Goal: Transaction & Acquisition: Download file/media

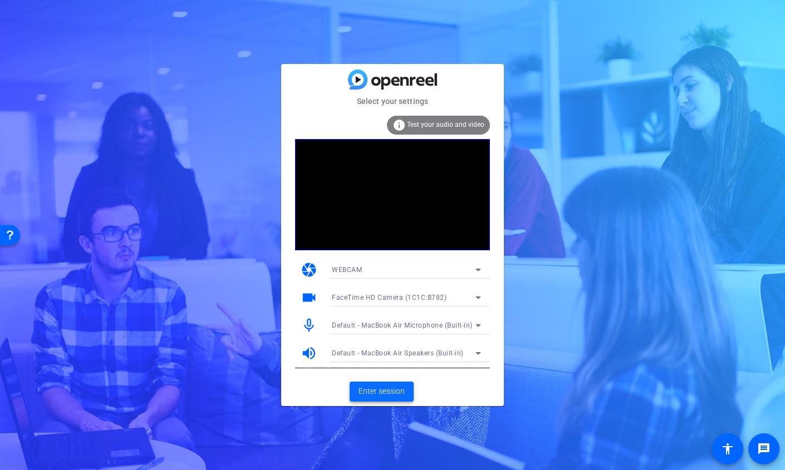
click at [363, 386] on span "Enter session" at bounding box center [382, 392] width 46 height 12
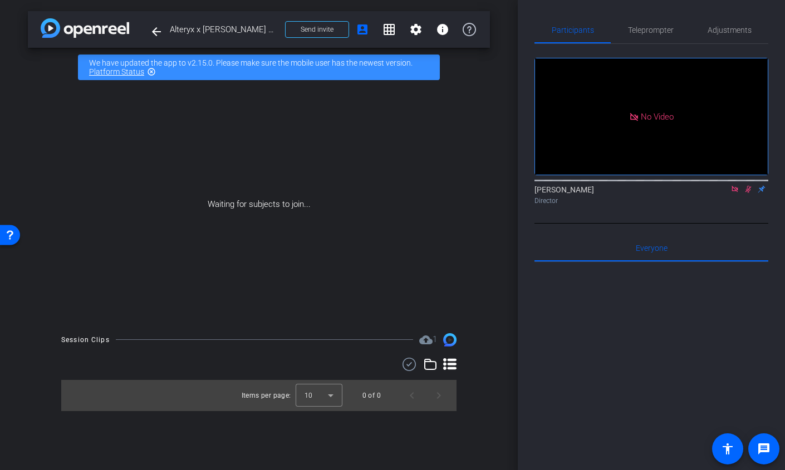
click at [734, 193] on icon at bounding box center [735, 189] width 9 height 8
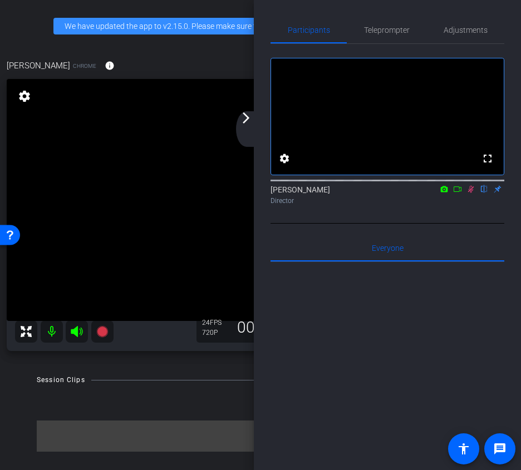
click at [469, 194] on mat-icon at bounding box center [470, 189] width 13 height 10
click at [253, 120] on div "arrow_back_ios_new arrow_forward_ios" at bounding box center [247, 129] width 23 height 36
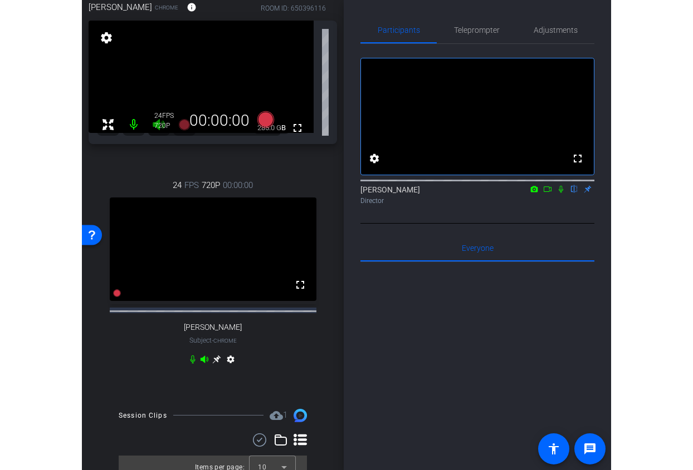
scroll to position [94, 0]
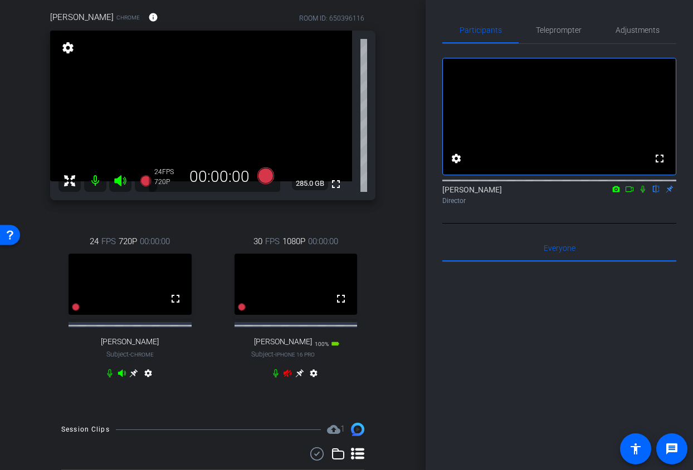
click at [288, 378] on icon at bounding box center [287, 373] width 9 height 9
click at [299, 378] on icon at bounding box center [299, 374] width 8 height 8
click at [646, 33] on span "Adjustments" at bounding box center [637, 30] width 44 height 8
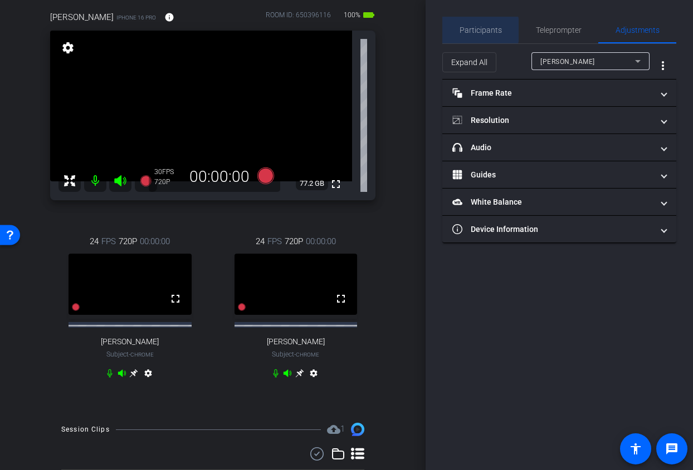
click at [479, 30] on span "Participants" at bounding box center [480, 30] width 42 height 8
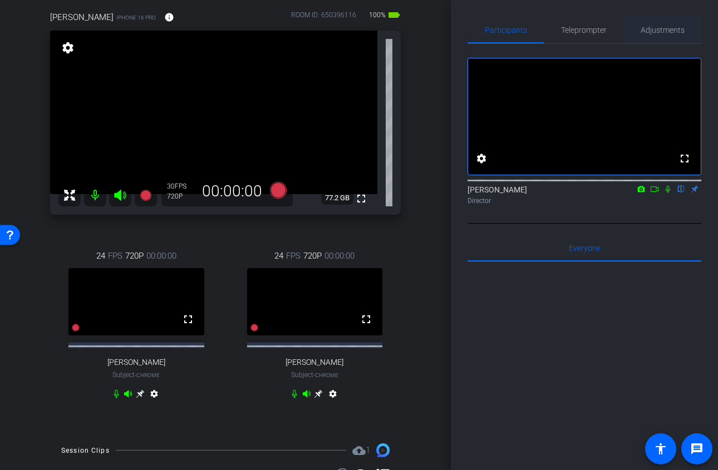
click at [657, 31] on span "Adjustments" at bounding box center [663, 30] width 44 height 8
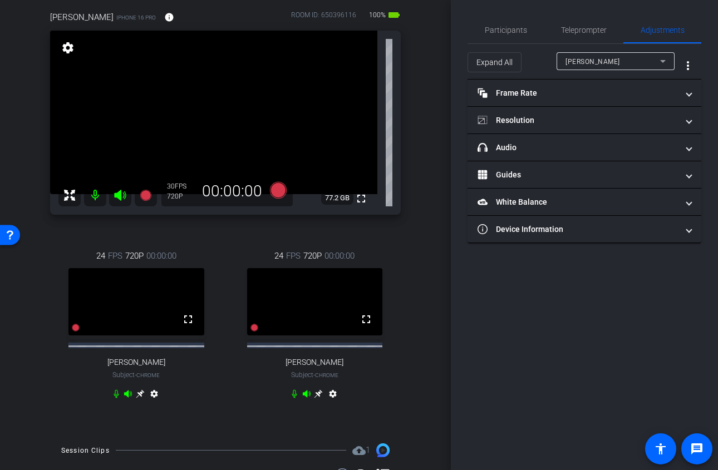
click at [618, 59] on div "Amanda Reich" at bounding box center [613, 62] width 95 height 14
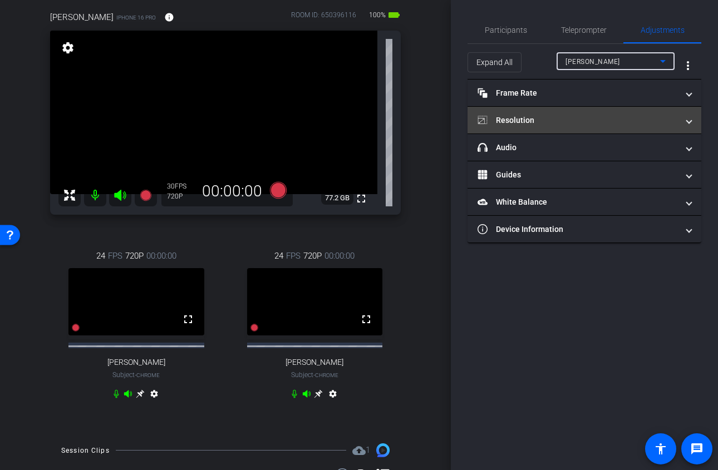
type input "1000"
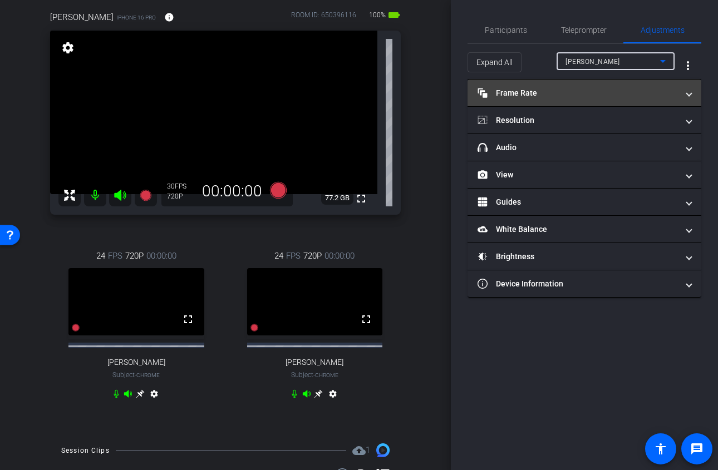
click at [602, 92] on mat-panel-title "Frame Rate Frame Rate" at bounding box center [578, 93] width 200 height 12
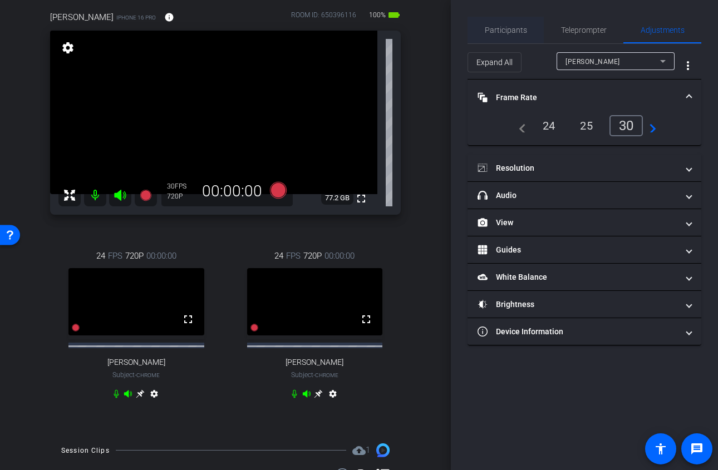
click at [501, 24] on span "Participants" at bounding box center [506, 30] width 42 height 27
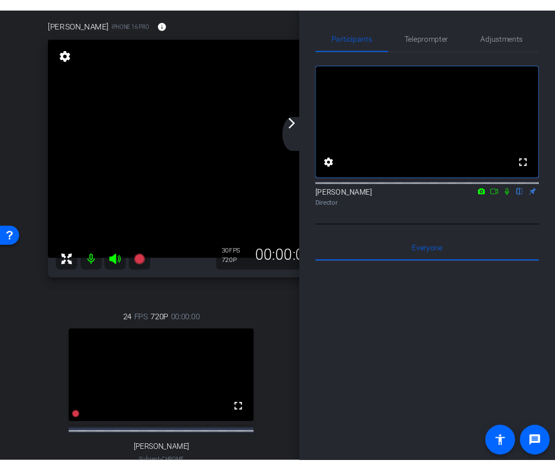
scroll to position [57, 0]
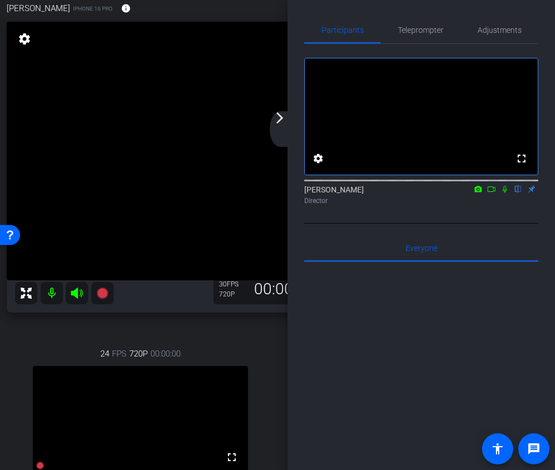
click at [285, 115] on mat-icon "arrow_forward_ios" at bounding box center [279, 117] width 13 height 13
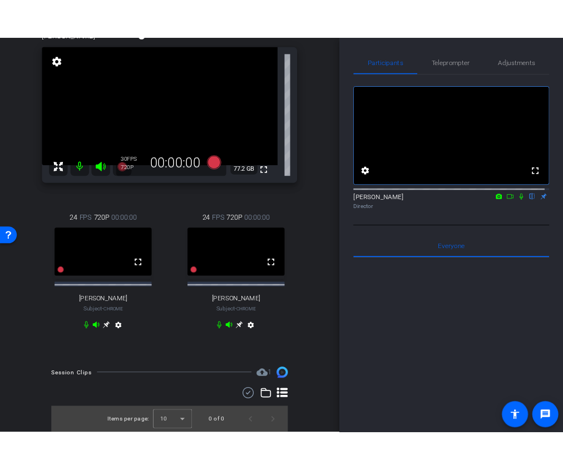
scroll to position [115, 0]
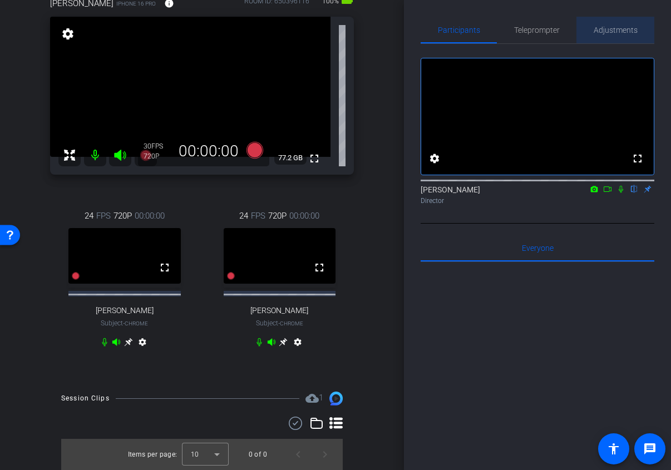
click at [620, 29] on span "Adjustments" at bounding box center [616, 30] width 44 height 8
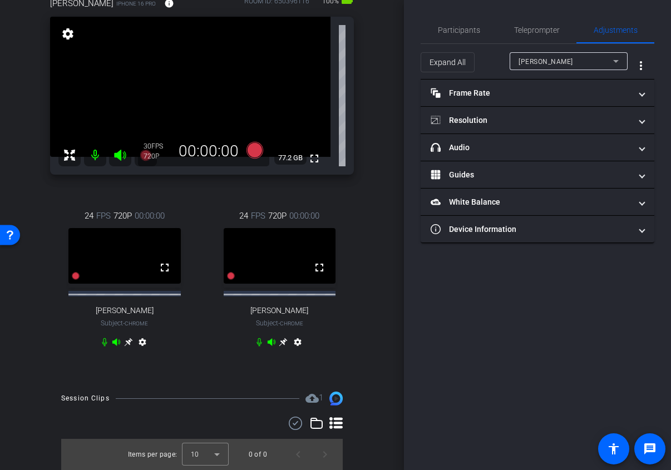
click at [532, 59] on span "Amanda Reich" at bounding box center [546, 62] width 55 height 8
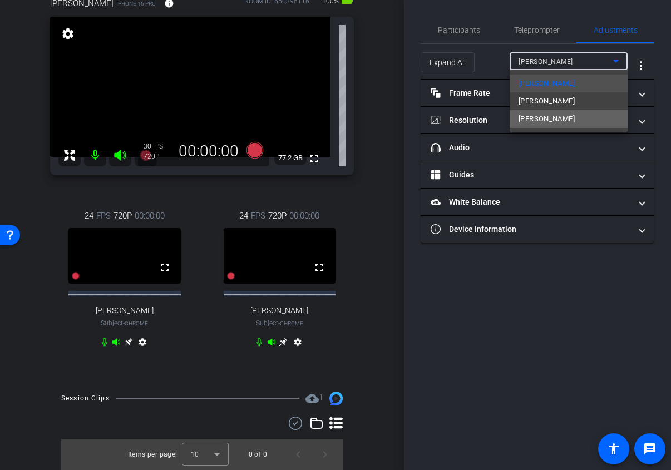
click at [534, 117] on span "Tracey" at bounding box center [547, 118] width 56 height 13
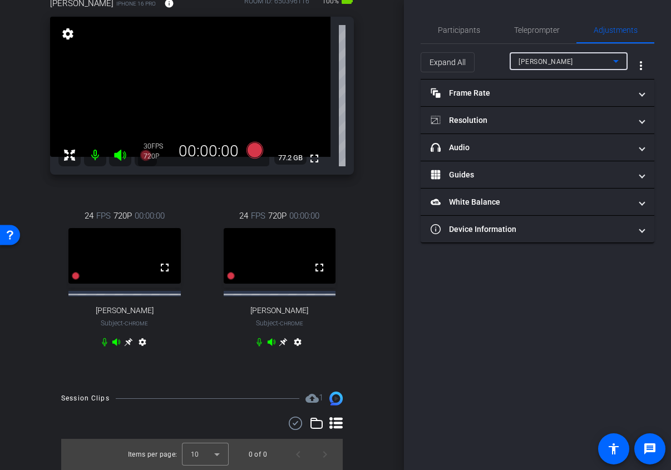
type input "1000"
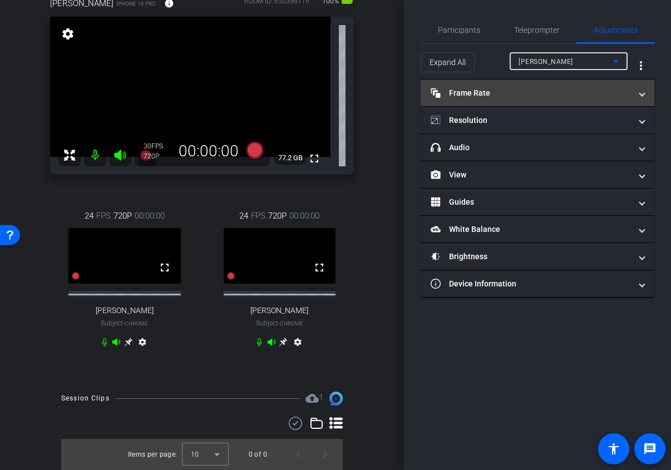
click at [507, 101] on mat-expansion-panel-header "Frame Rate Frame Rate" at bounding box center [538, 93] width 234 height 27
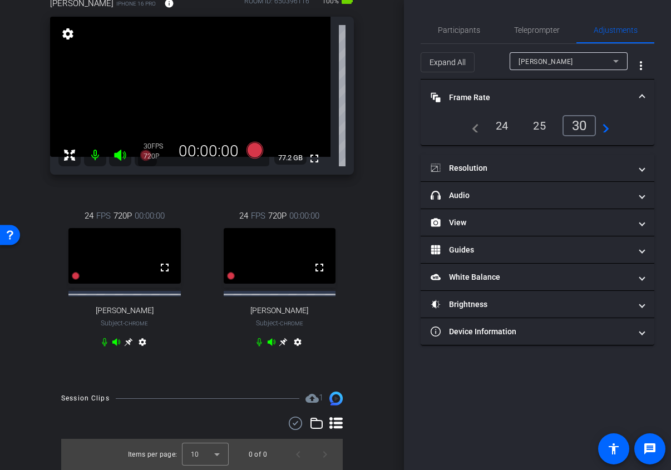
click at [502, 130] on div "24" at bounding box center [503, 125] width 30 height 19
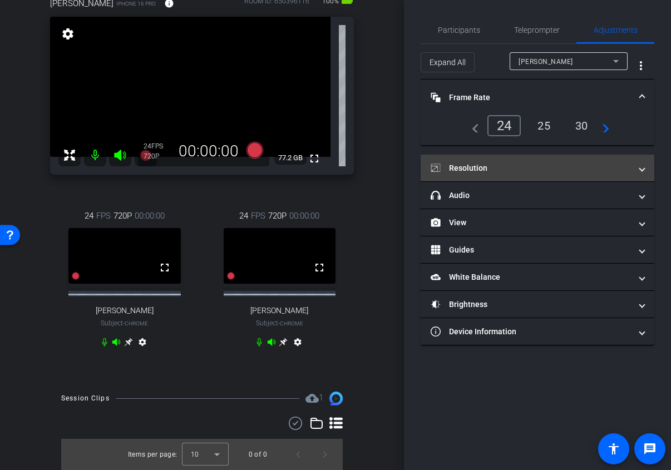
click at [496, 168] on mat-panel-title "Resolution" at bounding box center [531, 169] width 200 height 12
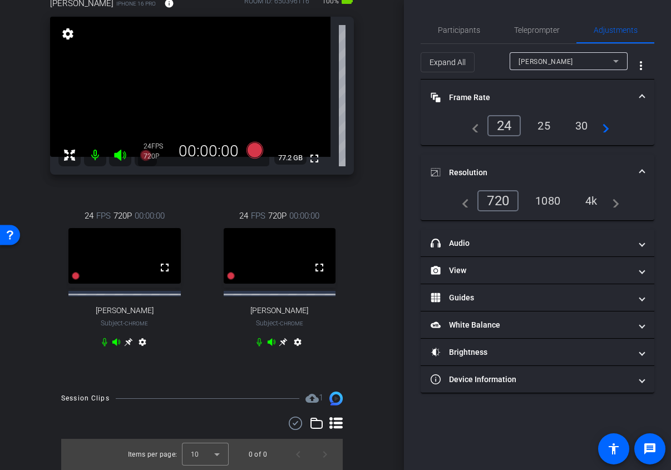
click at [543, 200] on div "1080" at bounding box center [548, 201] width 42 height 19
click at [547, 161] on mat-expansion-panel-header "Resolution" at bounding box center [538, 173] width 234 height 36
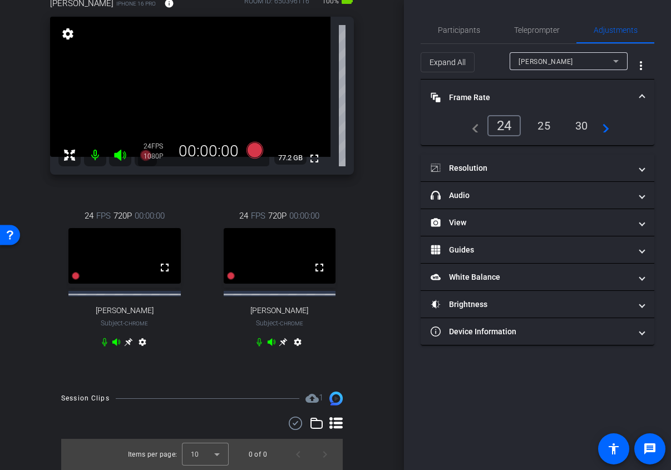
click at [530, 95] on mat-panel-title "Frame Rate Frame Rate" at bounding box center [531, 98] width 200 height 12
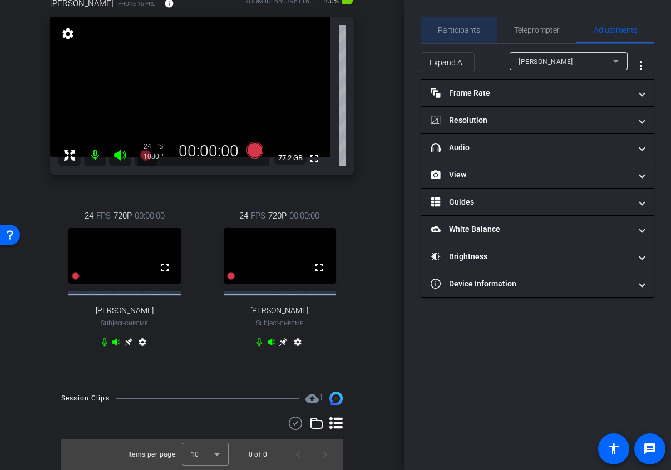
click at [468, 32] on span "Participants" at bounding box center [459, 30] width 42 height 8
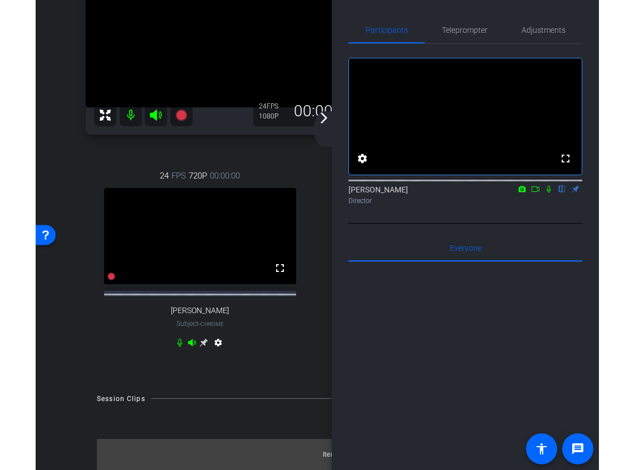
scroll to position [212, 0]
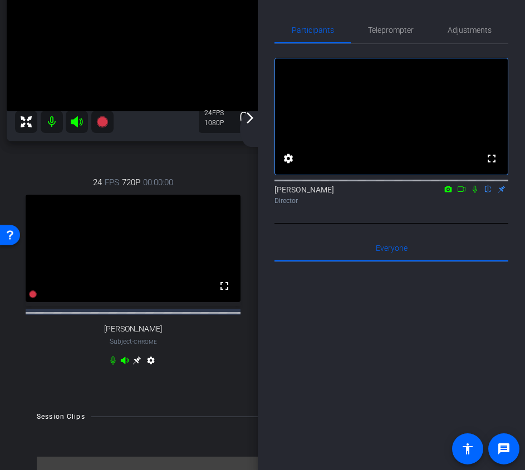
click at [254, 113] on mat-icon "arrow_forward_ios" at bounding box center [249, 117] width 13 height 13
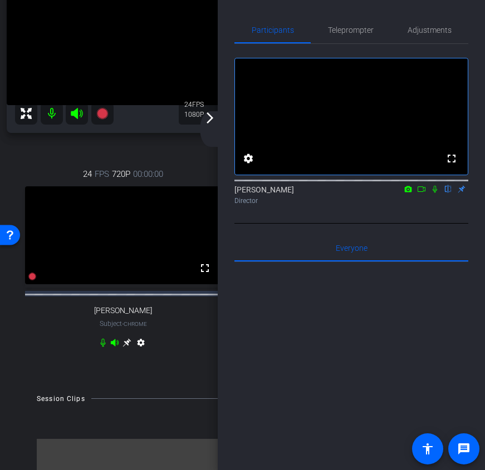
click at [216, 116] on div "arrow_back_ios_new arrow_forward_ios" at bounding box center [211, 129] width 23 height 36
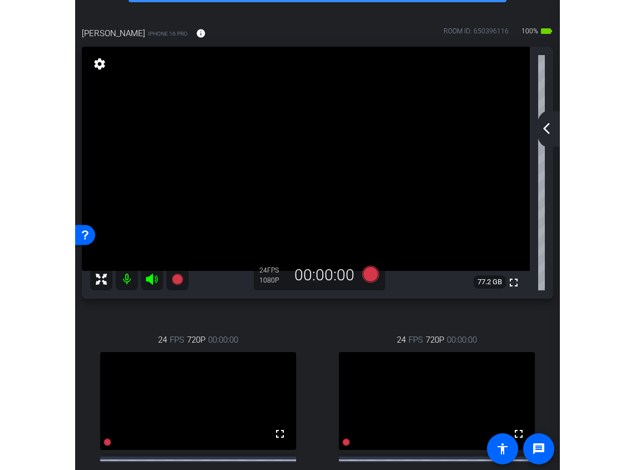
scroll to position [26, 0]
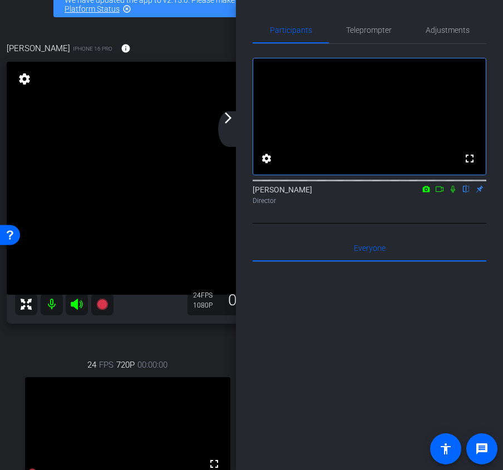
click at [232, 121] on mat-icon "arrow_forward_ios" at bounding box center [228, 117] width 13 height 13
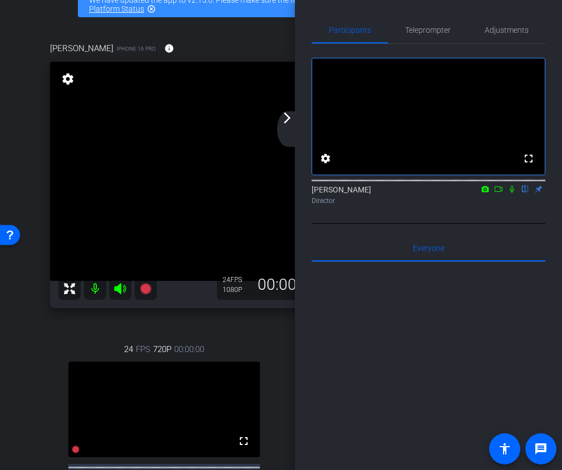
click at [289, 120] on mat-icon "arrow_forward_ios" at bounding box center [287, 117] width 13 height 13
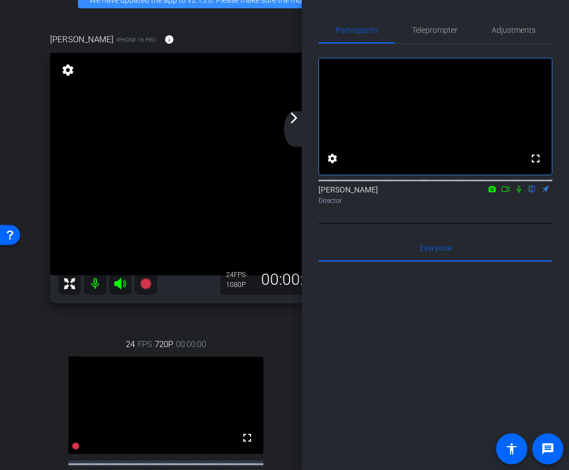
click at [303, 116] on div "arrow_back_ios_new arrow_forward_ios" at bounding box center [295, 129] width 23 height 36
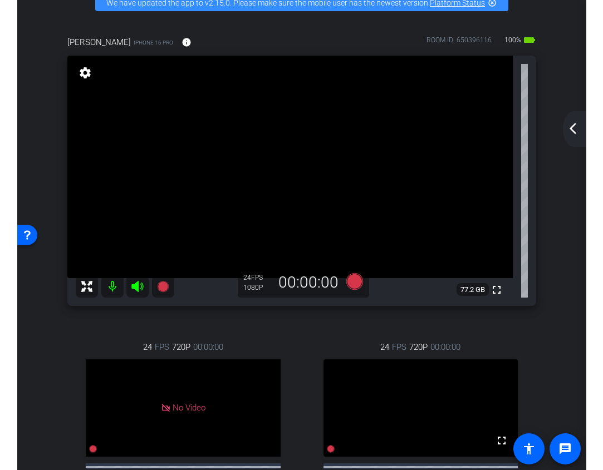
scroll to position [0, 0]
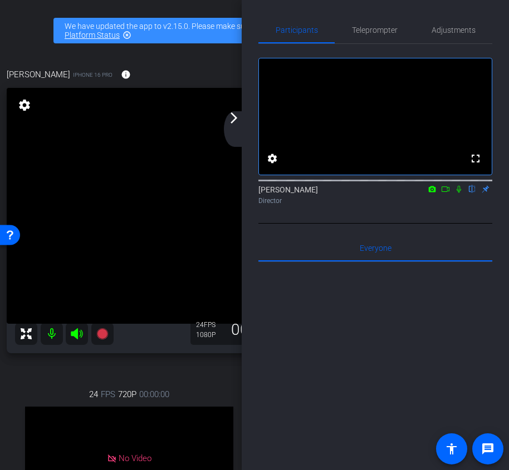
click at [231, 129] on div "arrow_back_ios_new arrow_forward_ios" at bounding box center [235, 129] width 23 height 36
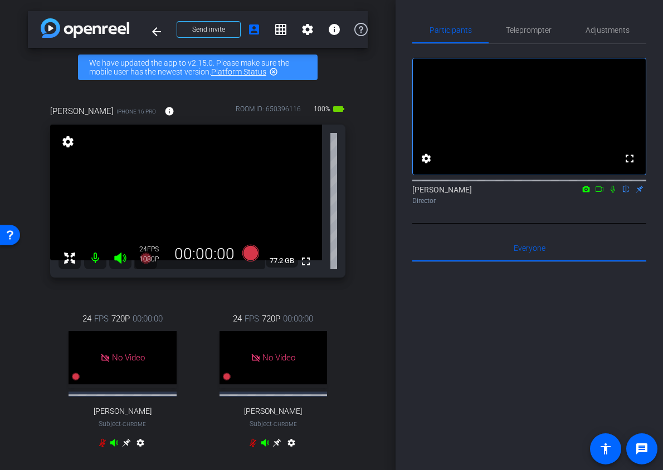
click at [601, 193] on icon at bounding box center [599, 189] width 9 height 8
click at [251, 251] on icon at bounding box center [250, 252] width 17 height 17
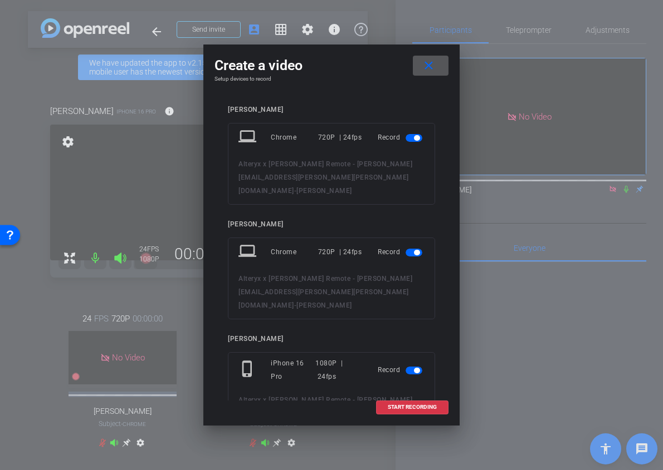
click at [415, 250] on span "button" at bounding box center [417, 253] width 6 height 6
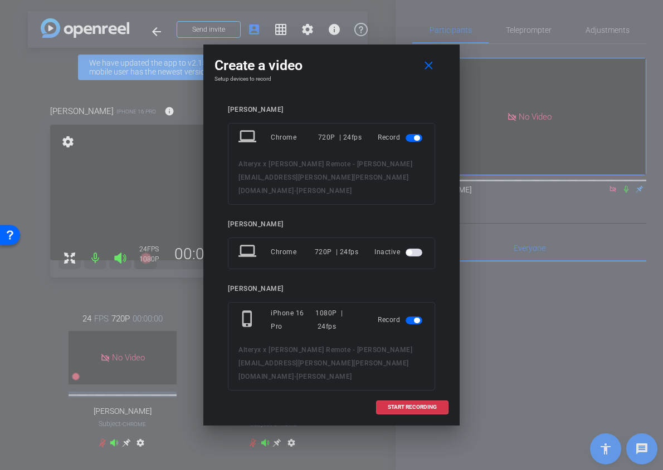
click at [415, 141] on span "button" at bounding box center [413, 138] width 17 height 8
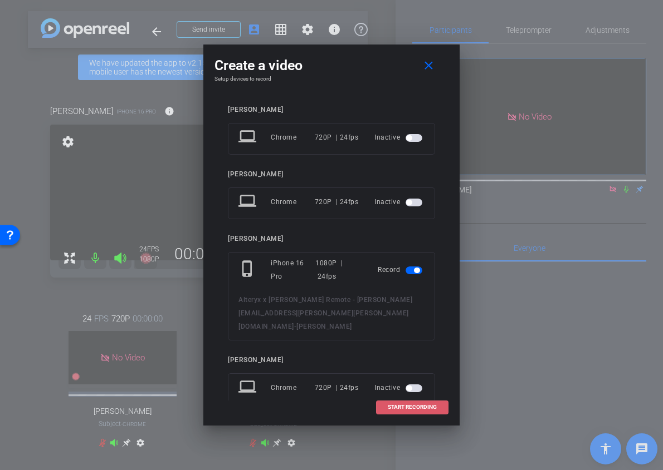
click at [392, 412] on span at bounding box center [411, 407] width 71 height 27
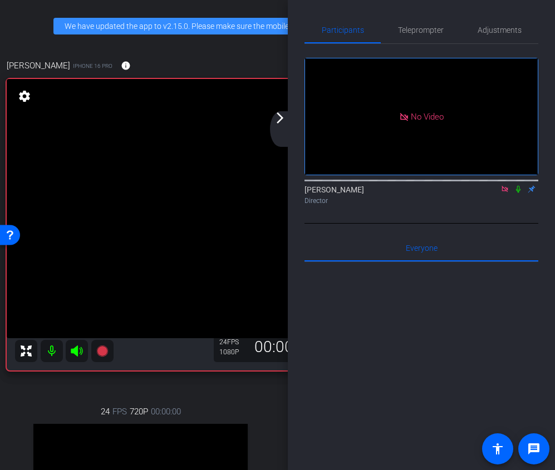
click at [284, 127] on div "arrow_back_ios_new arrow_forward_ios" at bounding box center [281, 129] width 23 height 36
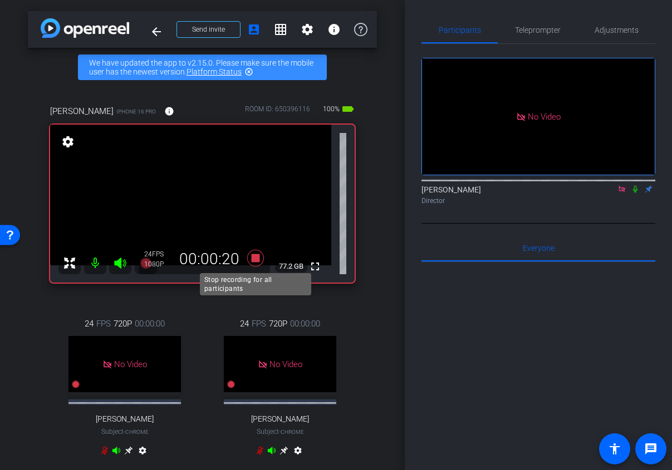
click at [257, 258] on icon at bounding box center [255, 258] width 17 height 17
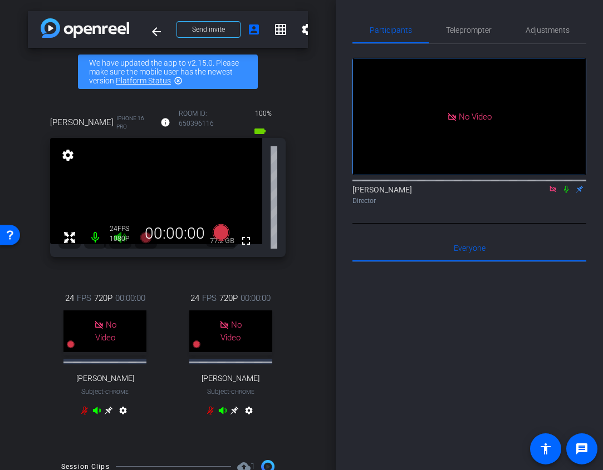
click at [568, 193] on icon at bounding box center [566, 189] width 9 height 8
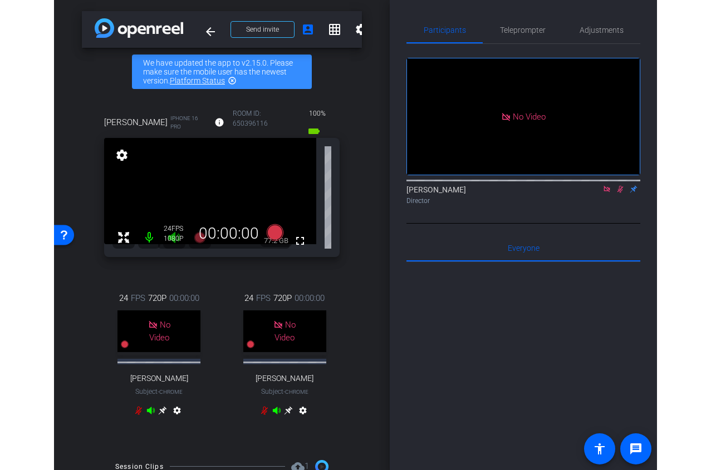
scroll to position [145, 0]
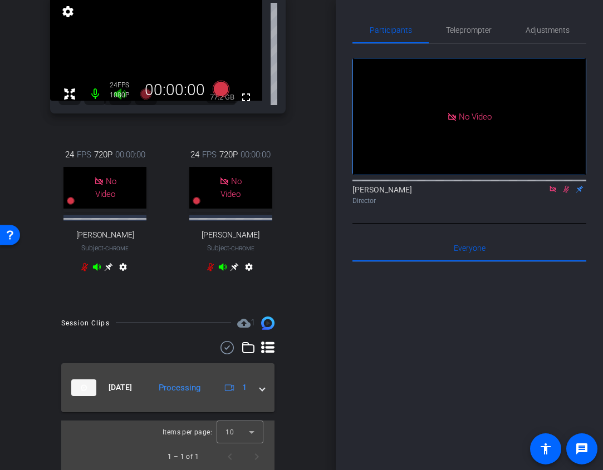
click at [262, 398] on mat-expansion-panel-header "Sep 4, 2025 Processing 1" at bounding box center [167, 388] width 213 height 49
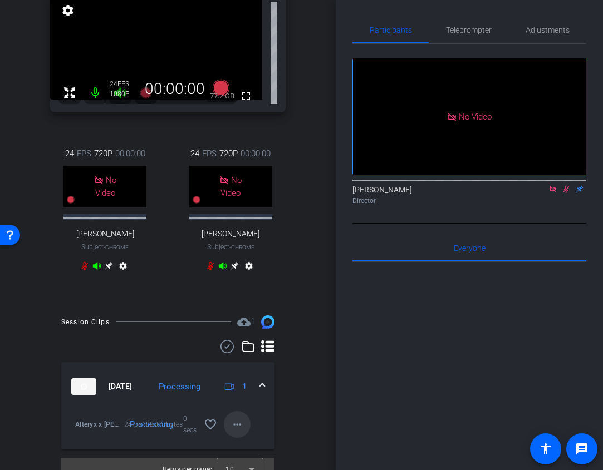
click at [248, 424] on span at bounding box center [237, 424] width 27 height 27
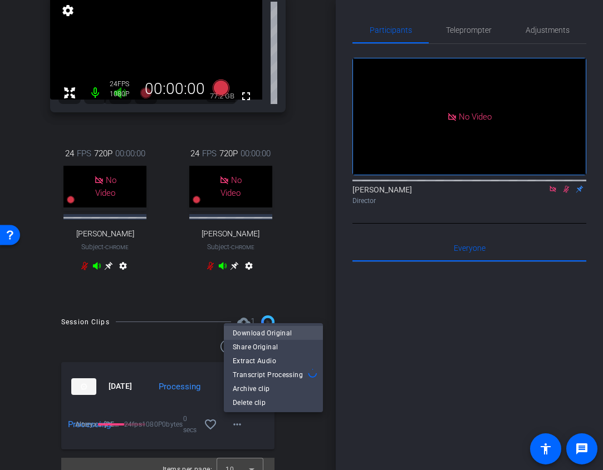
click at [277, 339] on span "Download Original" at bounding box center [273, 332] width 81 height 13
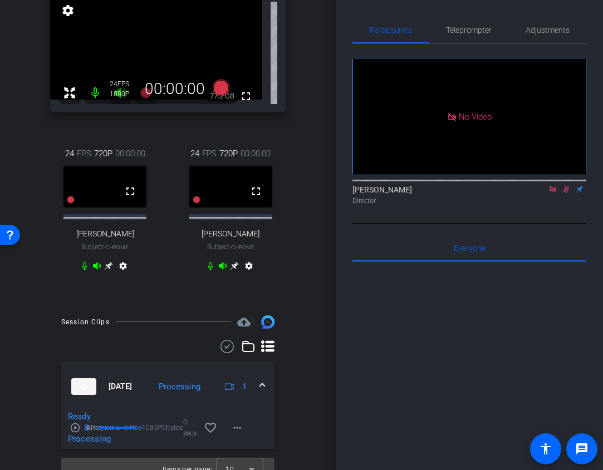
click at [553, 193] on icon at bounding box center [552, 189] width 9 height 8
click at [552, 193] on icon at bounding box center [553, 189] width 6 height 7
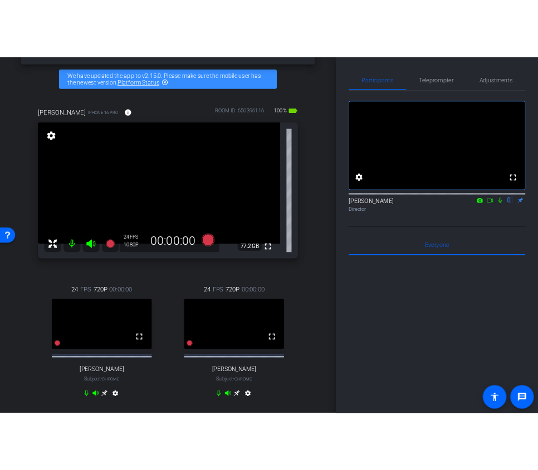
scroll to position [0, 0]
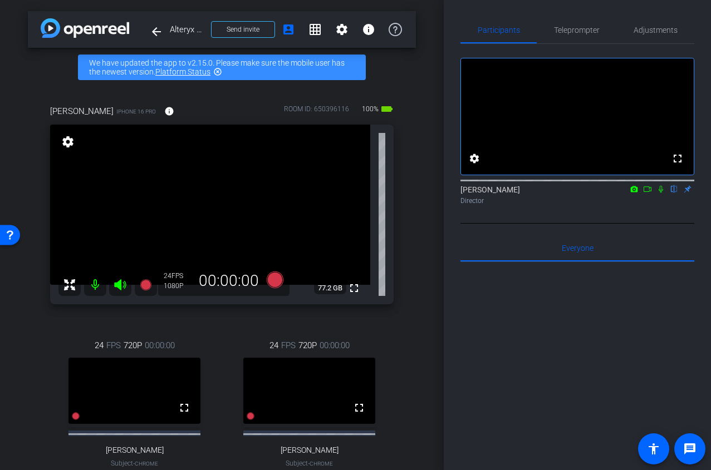
click at [419, 342] on div "arrow_back Alteryx x Crowe Remote - tracey.grant-castleman@crowe.com Back to pr…" at bounding box center [222, 235] width 444 height 470
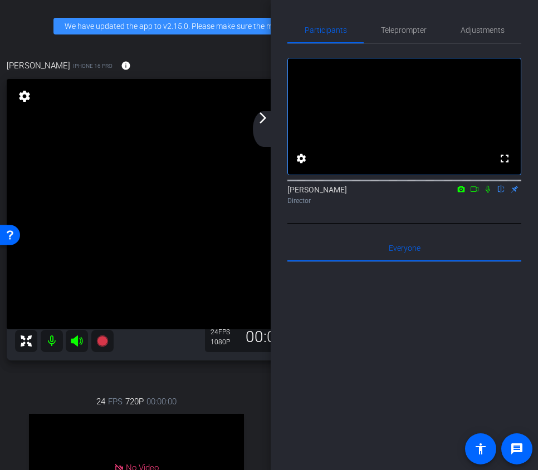
click at [476, 193] on icon at bounding box center [474, 189] width 9 height 8
click at [266, 131] on div "arrow_back_ios_new arrow_forward_ios" at bounding box center [264, 129] width 23 height 36
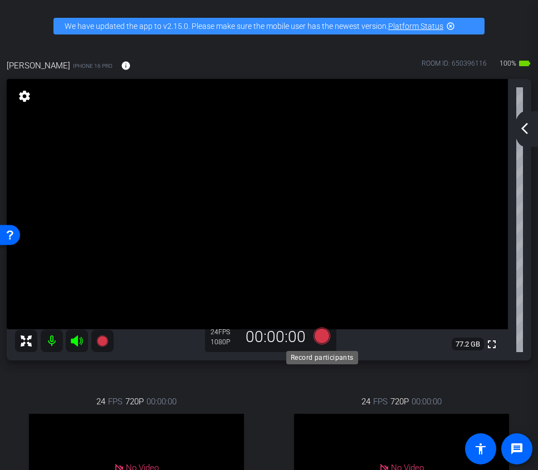
click at [322, 336] on icon at bounding box center [321, 336] width 17 height 17
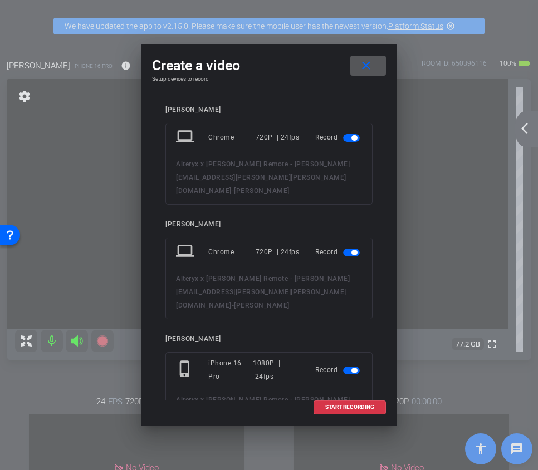
click at [350, 249] on span "button" at bounding box center [351, 253] width 17 height 8
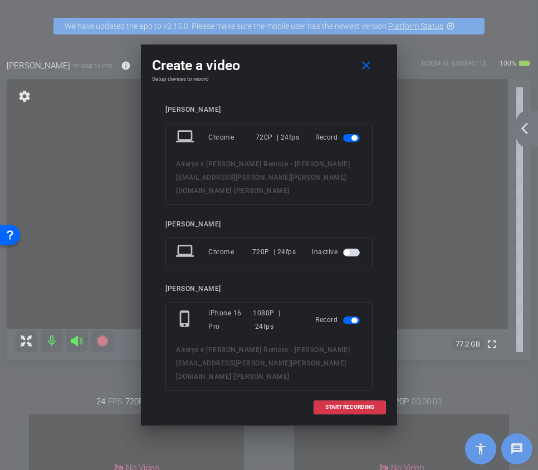
click at [350, 140] on span "button" at bounding box center [351, 138] width 17 height 8
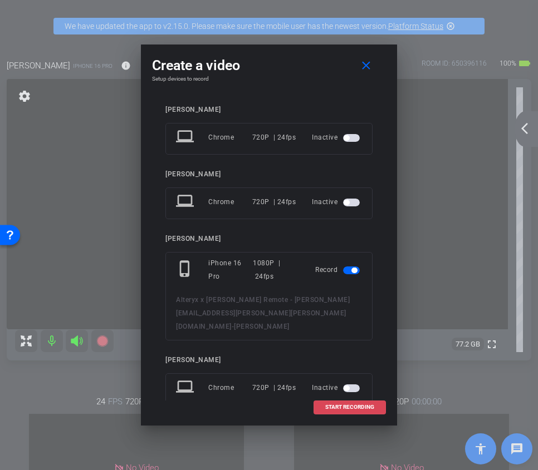
click at [337, 405] on span "START RECORDING" at bounding box center [349, 408] width 49 height 6
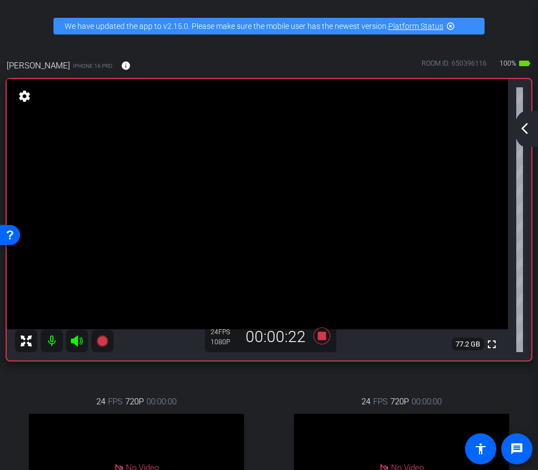
click at [253, 237] on video at bounding box center [257, 204] width 501 height 251
click at [517, 130] on div "arrow_back_ios_new arrow_forward_ios" at bounding box center [525, 129] width 23 height 36
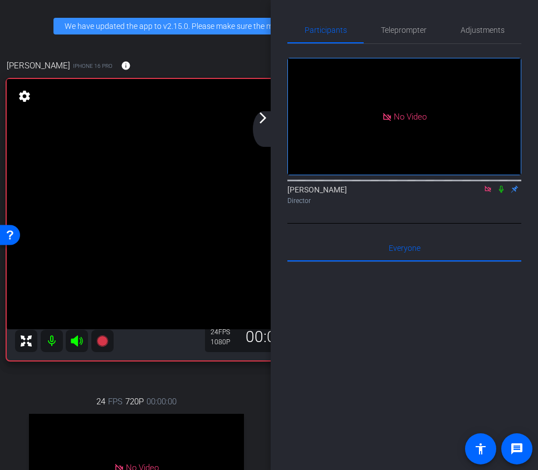
click at [489, 193] on icon at bounding box center [487, 189] width 9 height 8
click at [476, 193] on icon at bounding box center [474, 189] width 9 height 8
click at [266, 130] on div "arrow_back_ios_new arrow_forward_ios" at bounding box center [264, 129] width 23 height 36
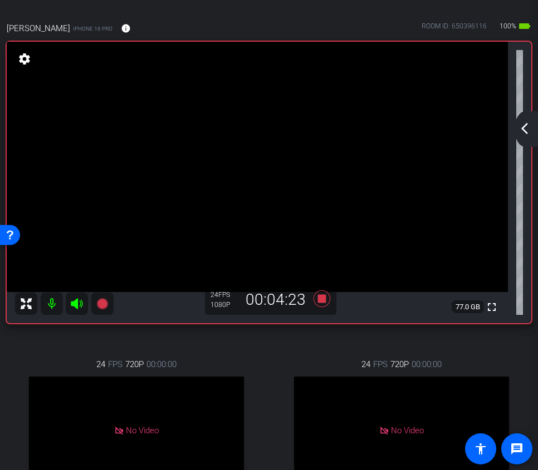
scroll to position [24, 0]
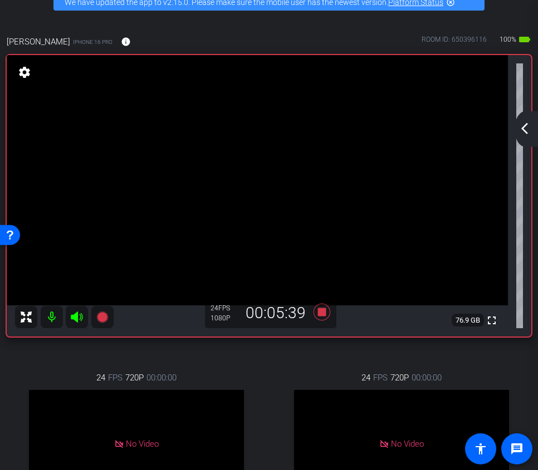
click at [523, 129] on mat-icon "arrow_back_ios_new" at bounding box center [524, 128] width 13 height 13
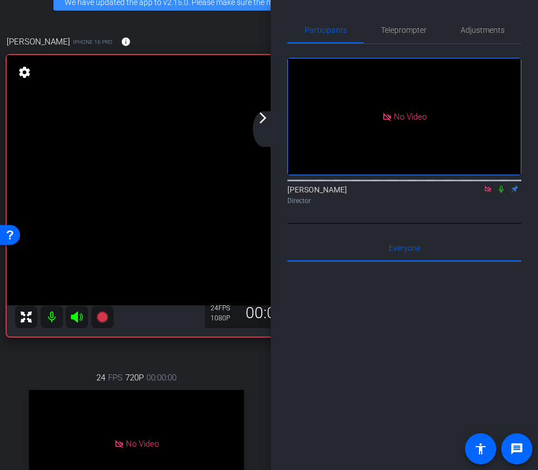
click at [502, 193] on icon at bounding box center [501, 189] width 9 height 8
click at [501, 193] on icon at bounding box center [501, 189] width 9 height 8
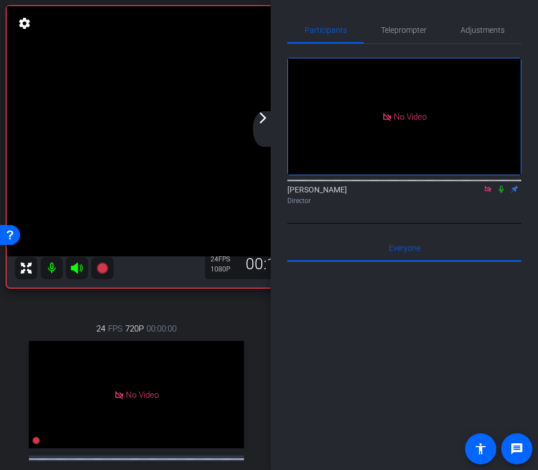
scroll to position [58, 0]
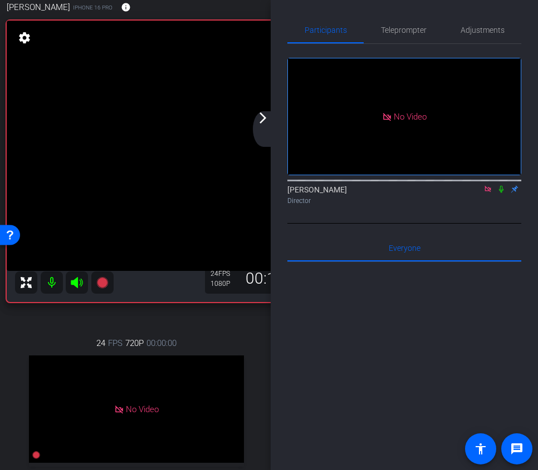
click at [501, 193] on icon at bounding box center [501, 189] width 9 height 8
click at [501, 193] on icon at bounding box center [501, 189] width 6 height 7
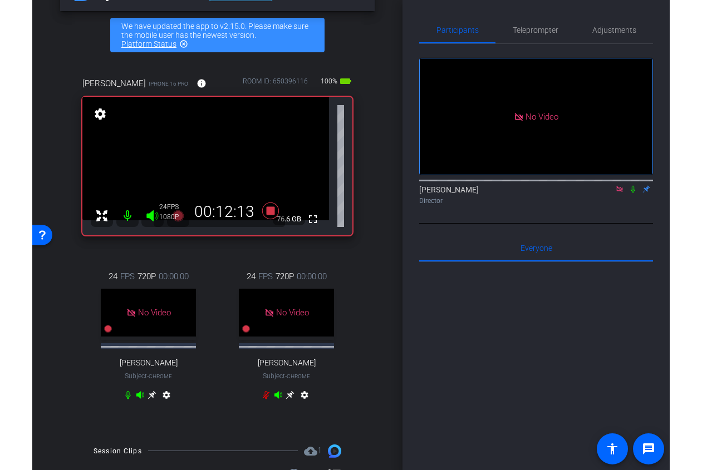
scroll to position [0, 0]
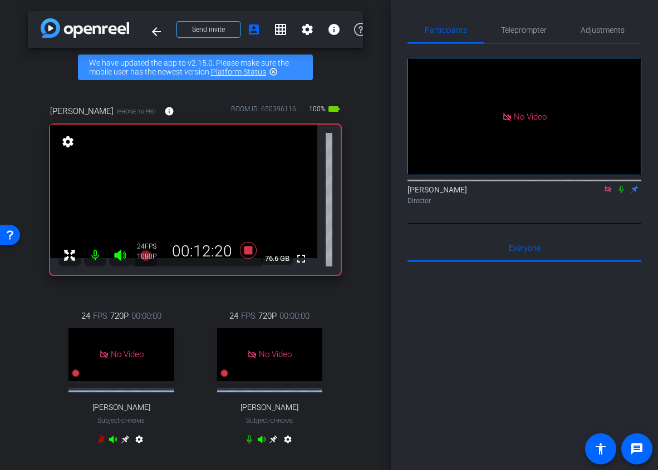
click at [622, 193] on icon at bounding box center [621, 189] width 9 height 8
click at [619, 193] on icon at bounding box center [621, 189] width 9 height 8
click at [622, 193] on icon at bounding box center [621, 189] width 9 height 8
click at [621, 193] on icon at bounding box center [622, 189] width 6 height 7
click at [622, 193] on icon at bounding box center [621, 189] width 9 height 8
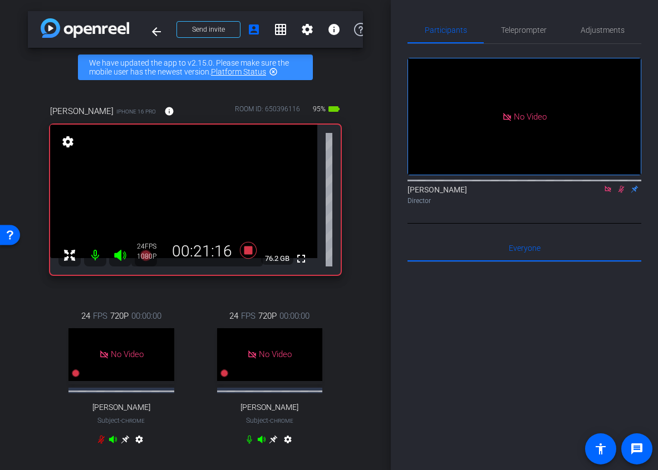
click at [622, 193] on icon at bounding box center [621, 189] width 9 height 8
click at [249, 254] on icon at bounding box center [248, 250] width 17 height 17
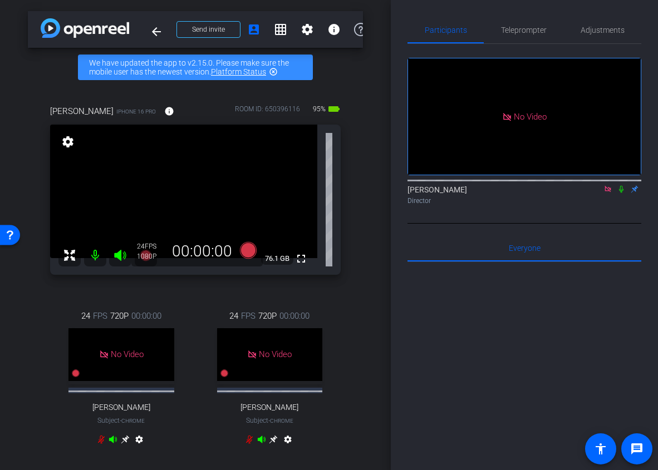
click at [609, 192] on icon at bounding box center [608, 189] width 6 height 6
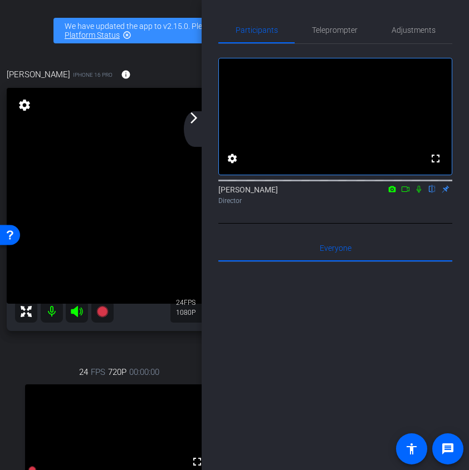
click at [193, 132] on div "arrow_back_ios_new arrow_forward_ios" at bounding box center [195, 129] width 23 height 36
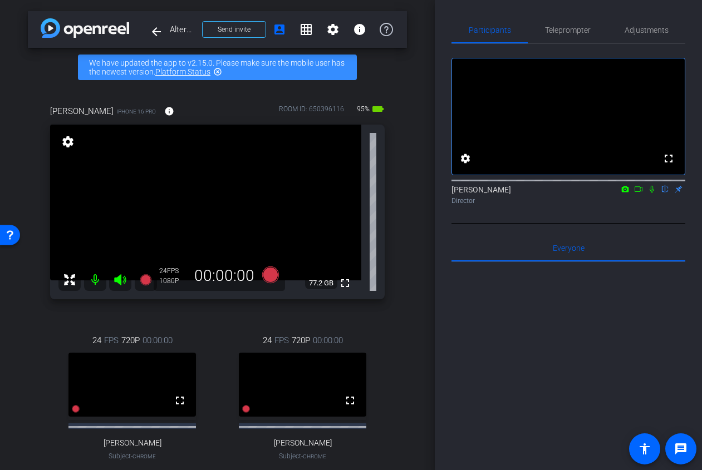
click at [641, 193] on icon at bounding box center [638, 189] width 9 height 8
click at [665, 193] on icon at bounding box center [665, 189] width 9 height 8
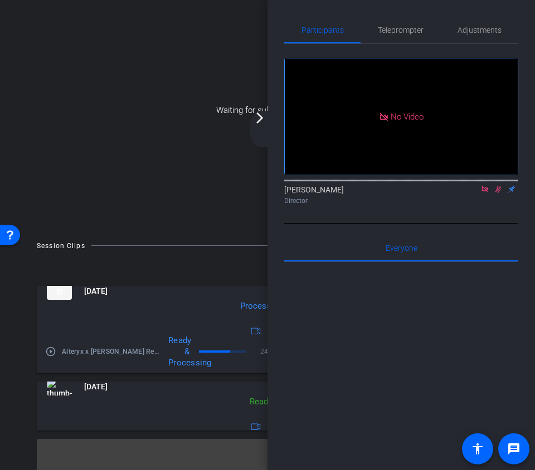
scroll to position [48, 0]
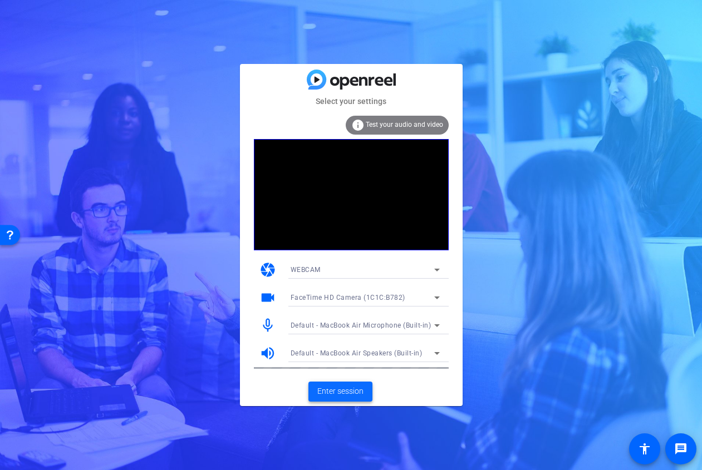
click at [341, 386] on span "Enter session" at bounding box center [340, 392] width 46 height 12
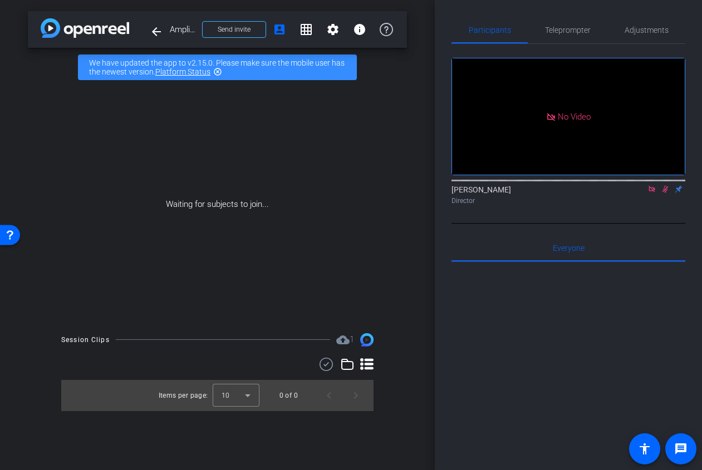
click at [653, 192] on icon at bounding box center [652, 189] width 6 height 6
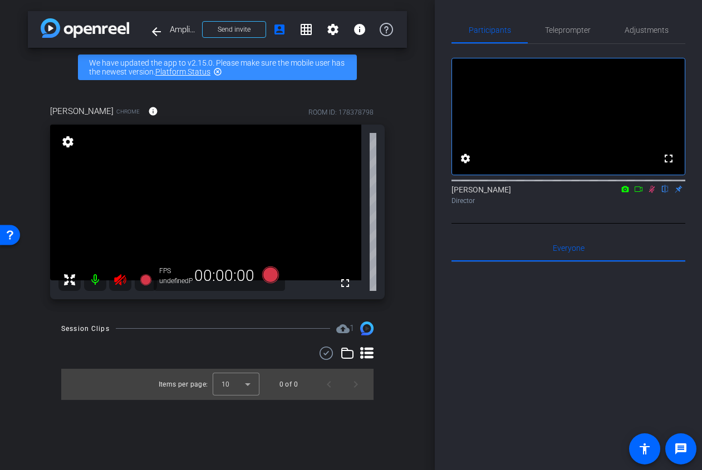
click at [653, 193] on icon at bounding box center [652, 189] width 6 height 7
click at [648, 26] on span "Adjustments" at bounding box center [647, 30] width 44 height 8
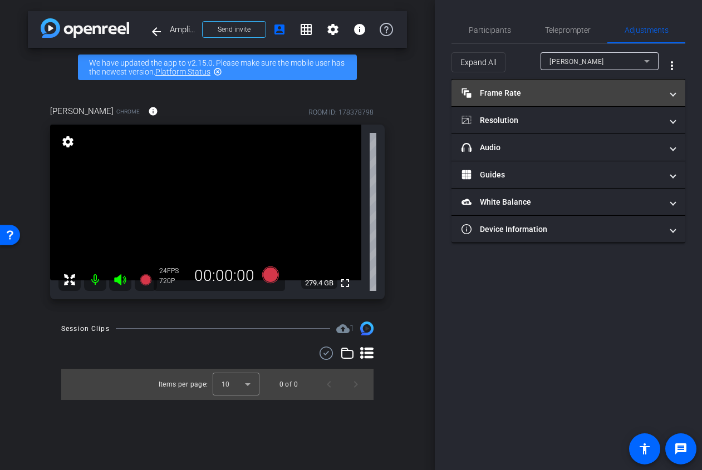
click at [569, 97] on mat-panel-title "Frame Rate Frame Rate" at bounding box center [562, 93] width 200 height 12
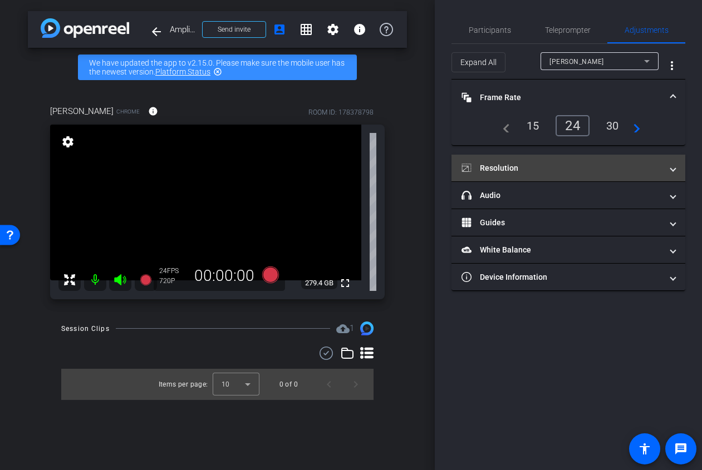
click at [545, 167] on mat-panel-title "Resolution" at bounding box center [562, 169] width 200 height 12
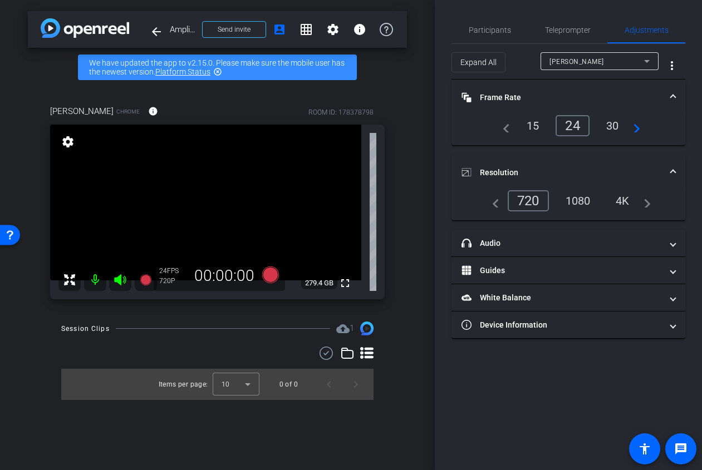
click at [582, 200] on div "1080" at bounding box center [578, 201] width 42 height 19
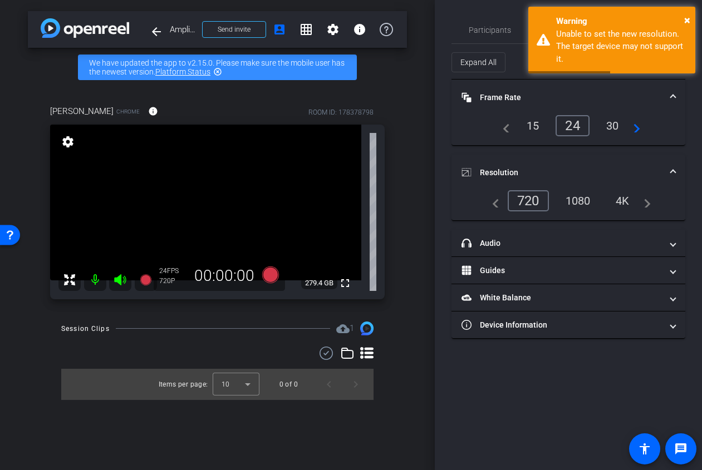
click at [586, 159] on mat-expansion-panel-header "Resolution" at bounding box center [569, 173] width 234 height 36
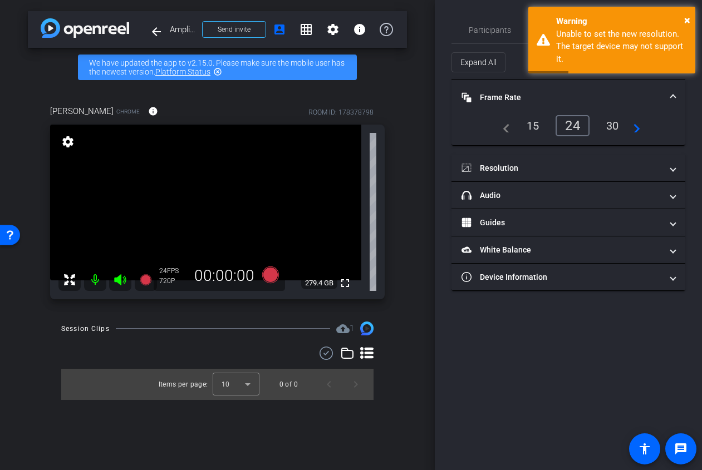
click at [592, 109] on mat-expansion-panel-header "Frame Rate Frame Rate" at bounding box center [569, 98] width 234 height 36
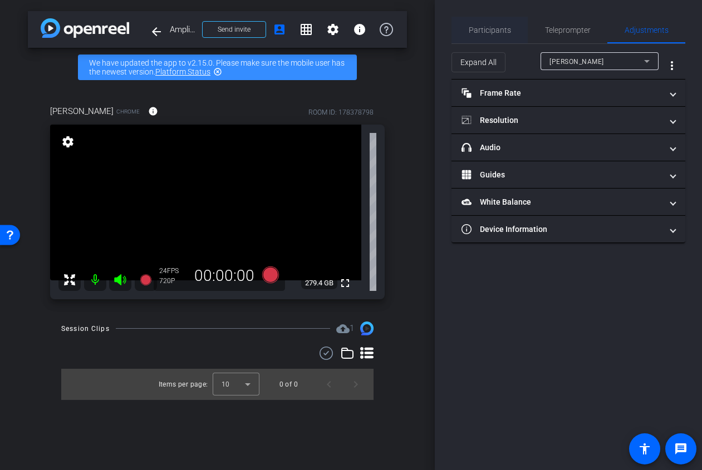
click at [481, 35] on span "Participants" at bounding box center [490, 30] width 42 height 27
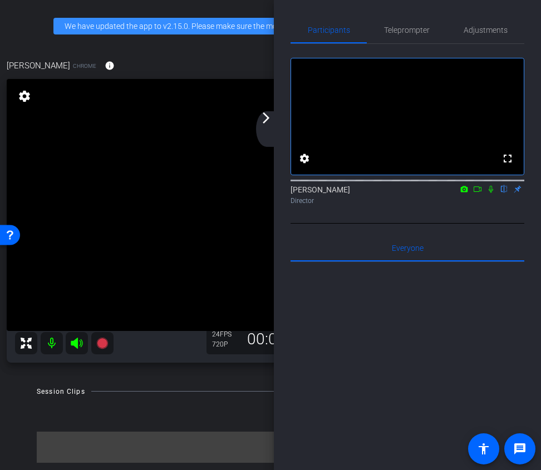
click at [270, 128] on div "arrow_back_ios_new arrow_forward_ios" at bounding box center [267, 129] width 23 height 36
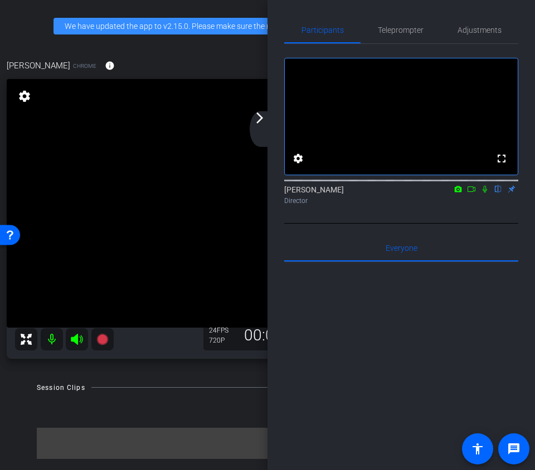
click at [260, 123] on mat-icon "arrow_forward_ios" at bounding box center [259, 117] width 13 height 13
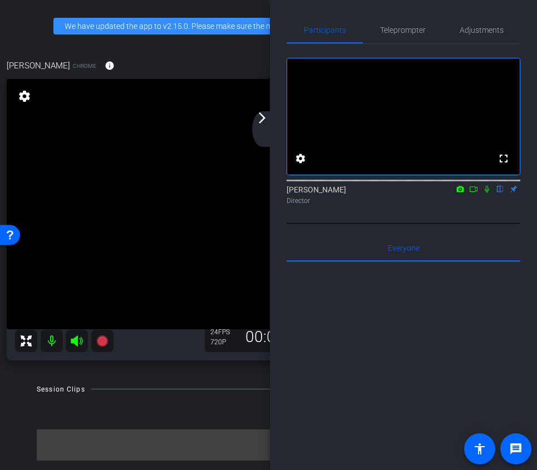
click at [266, 125] on div "arrow_back_ios_new arrow_forward_ios" at bounding box center [263, 129] width 23 height 36
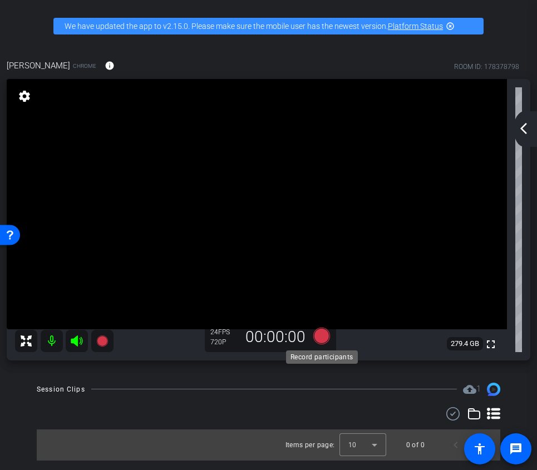
click at [323, 341] on icon at bounding box center [321, 335] width 17 height 17
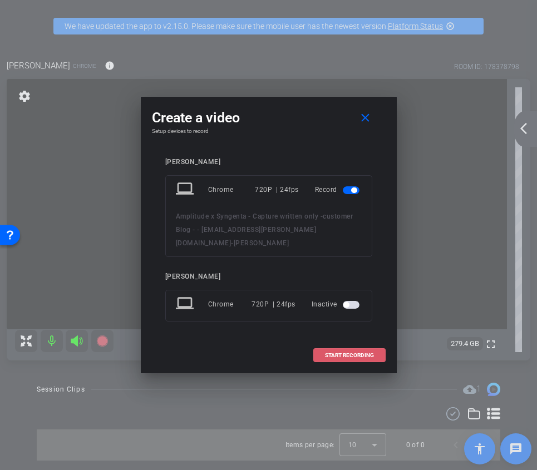
click at [356, 352] on button "START RECORDING" at bounding box center [349, 356] width 72 height 14
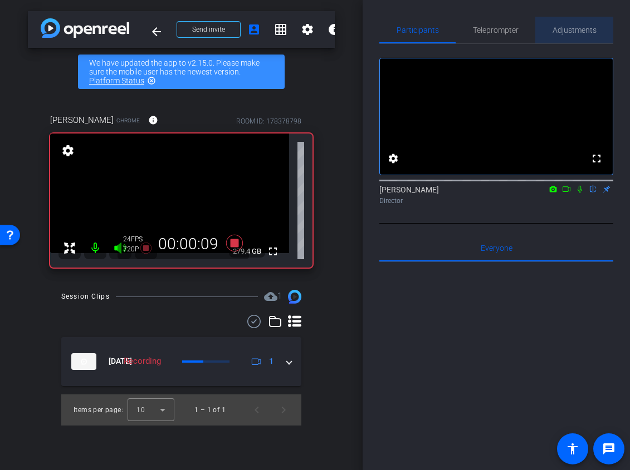
click at [579, 23] on span "Adjustments" at bounding box center [574, 30] width 44 height 27
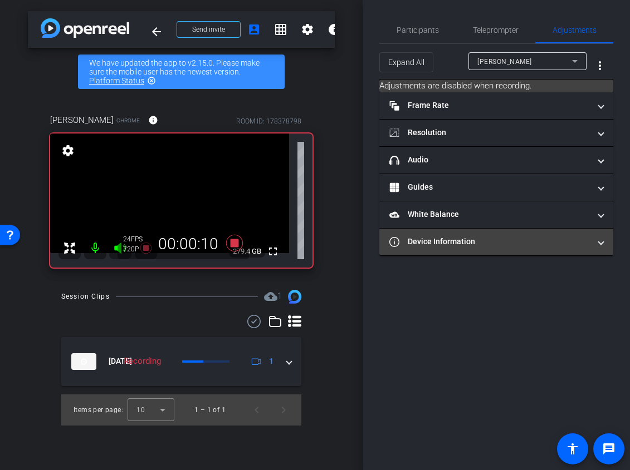
click at [497, 234] on mat-expansion-panel-header "Device Information" at bounding box center [496, 242] width 234 height 27
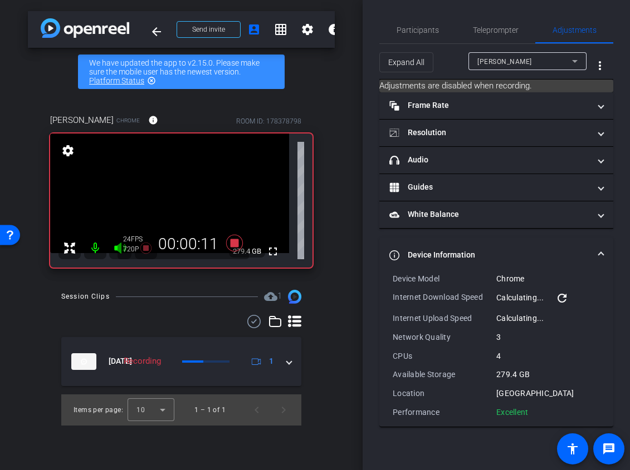
click at [498, 236] on mat-accordion "Frame Rate Frame Rate navigate_before 15 24 30 navigate_next Resolution navigat…" at bounding box center [496, 259] width 234 height 335
click at [498, 246] on mat-expansion-panel-header "Device Information" at bounding box center [496, 256] width 234 height 36
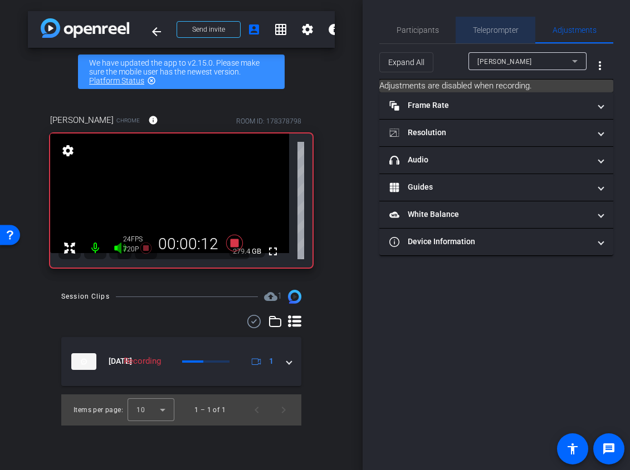
click at [489, 24] on span "Teleprompter" at bounding box center [496, 30] width 46 height 27
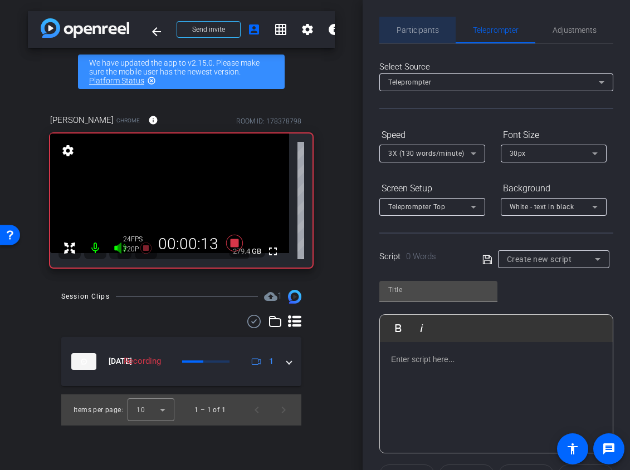
click at [420, 33] on span "Participants" at bounding box center [417, 30] width 42 height 8
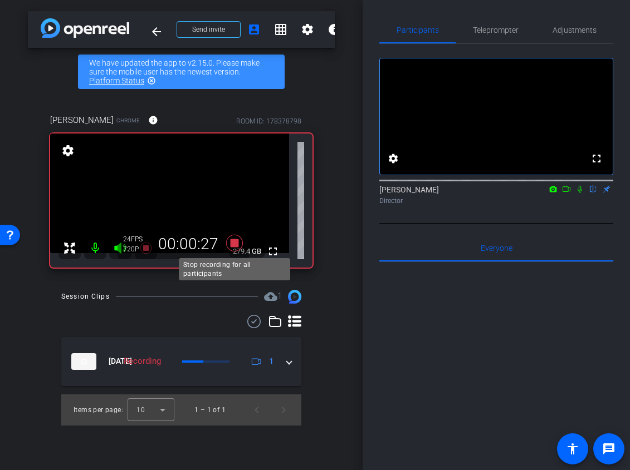
click at [236, 242] on icon at bounding box center [234, 243] width 17 height 17
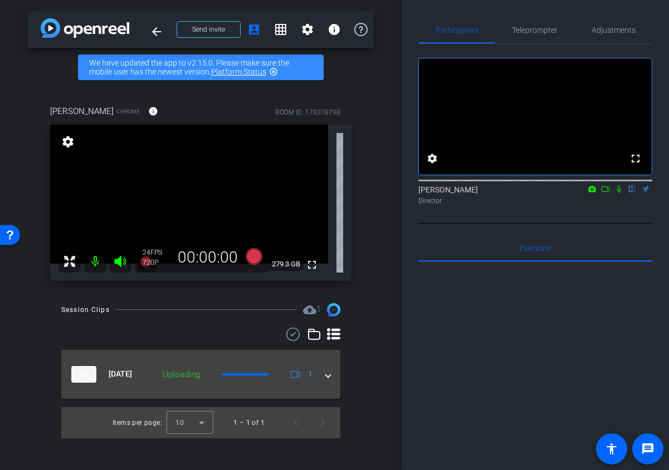
click at [322, 380] on div "Sep 4, 2025 Uploading 1" at bounding box center [198, 374] width 254 height 17
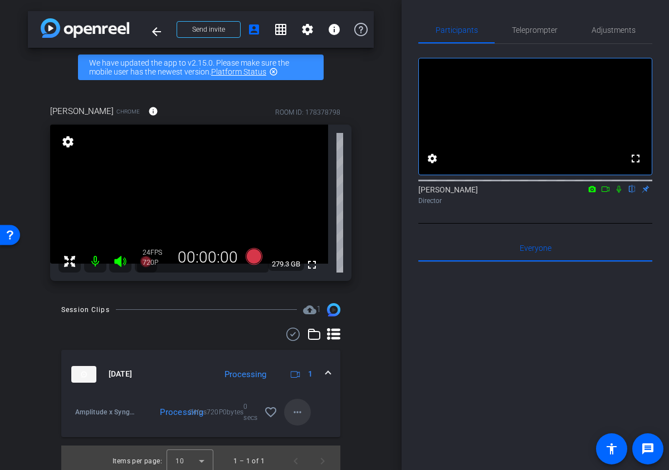
click at [288, 413] on span at bounding box center [297, 412] width 27 height 27
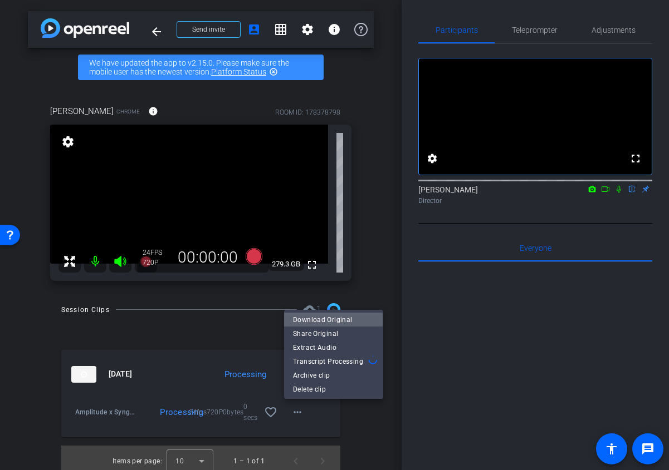
click at [329, 321] on span "Download Original" at bounding box center [333, 319] width 81 height 13
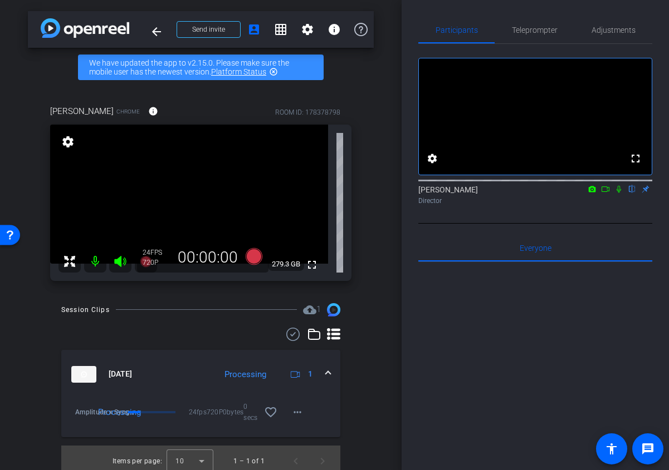
click at [619, 194] on mat-icon at bounding box center [618, 189] width 13 height 10
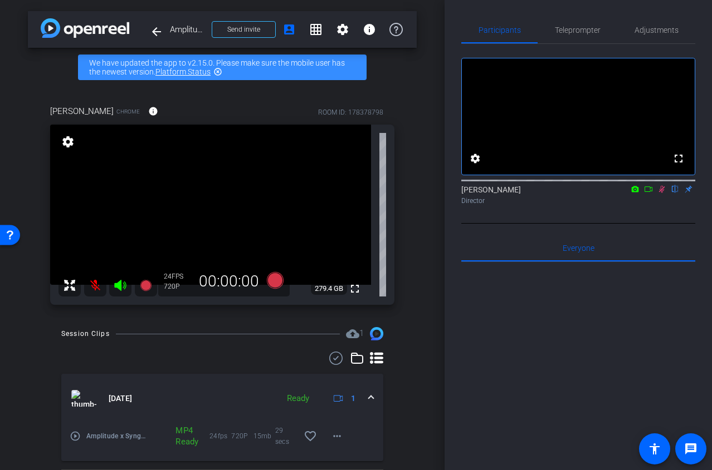
click at [658, 193] on icon at bounding box center [661, 189] width 9 height 8
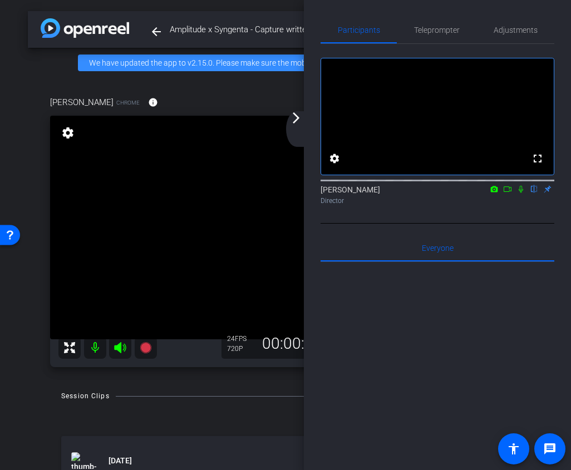
click at [296, 126] on div "arrow_back_ios_new arrow_forward_ios" at bounding box center [297, 129] width 23 height 36
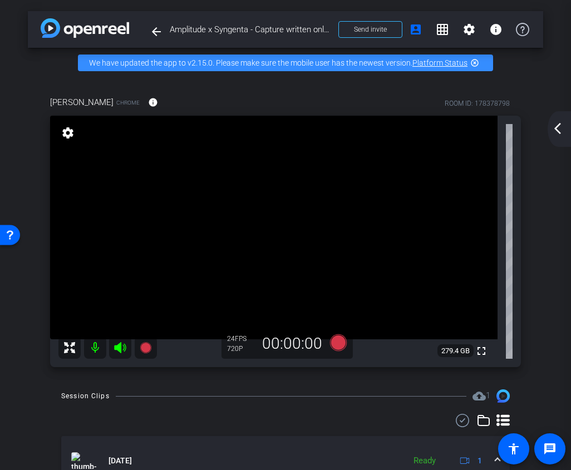
click at [336, 348] on icon at bounding box center [338, 343] width 17 height 17
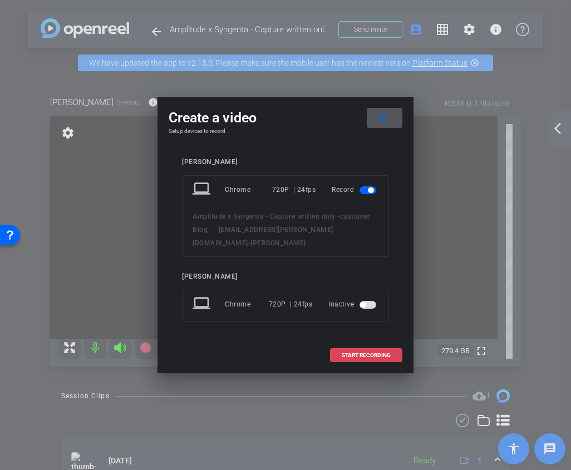
click at [360, 353] on span "START RECORDING" at bounding box center [366, 356] width 49 height 6
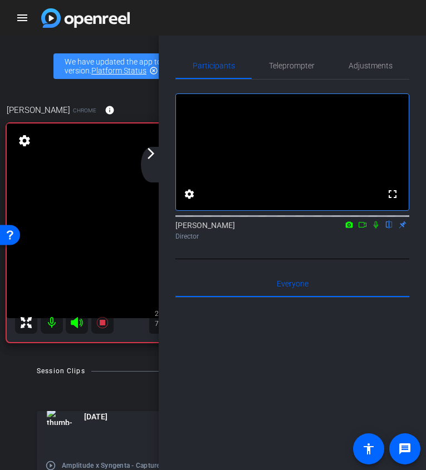
click at [154, 157] on mat-icon "arrow_forward_ios" at bounding box center [150, 153] width 13 height 13
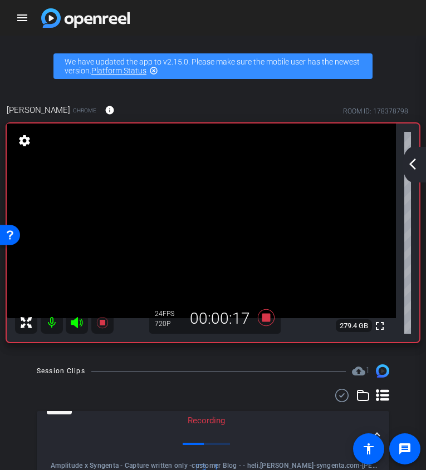
click at [420, 166] on div "arrow_back_ios_new arrow_forward_ios" at bounding box center [414, 165] width 23 height 36
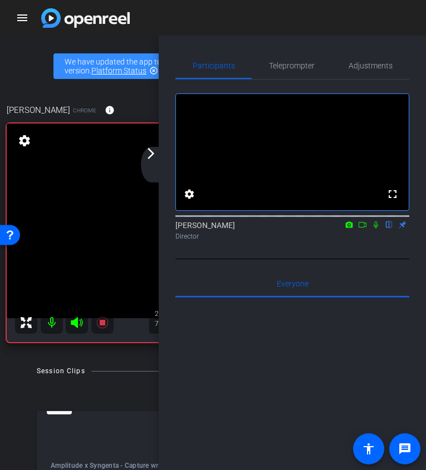
click at [150, 160] on mat-icon "arrow_forward_ios" at bounding box center [150, 153] width 13 height 13
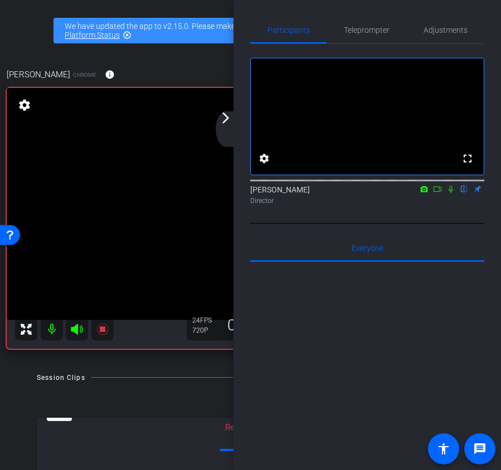
click at [448, 193] on icon at bounding box center [450, 189] width 9 height 8
click at [451, 193] on icon at bounding box center [451, 189] width 6 height 7
click at [451, 193] on icon at bounding box center [450, 189] width 9 height 8
click at [450, 193] on icon at bounding box center [451, 189] width 6 height 7
click at [450, 193] on icon at bounding box center [450, 189] width 9 height 8
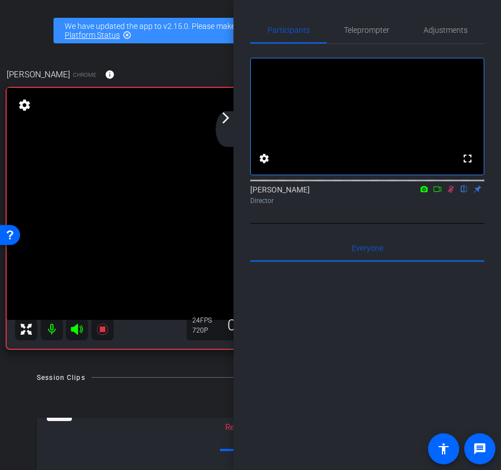
click at [450, 193] on icon at bounding box center [450, 189] width 9 height 8
click at [450, 193] on icon at bounding box center [450, 189] width 4 height 7
click at [450, 193] on icon at bounding box center [451, 189] width 6 height 7
click at [229, 125] on div "arrow_back_ios_new arrow_forward_ios" at bounding box center [226, 129] width 23 height 36
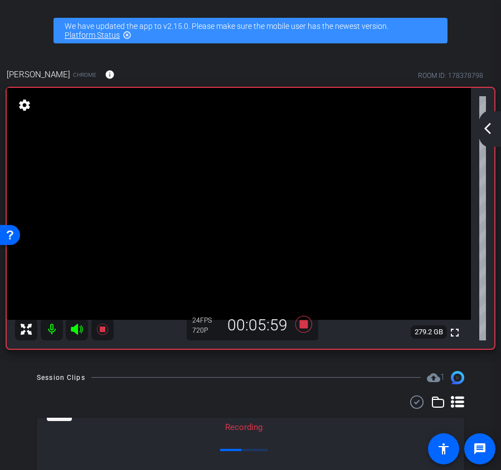
click at [486, 139] on div "arrow_back_ios_new arrow_forward_ios" at bounding box center [488, 129] width 23 height 36
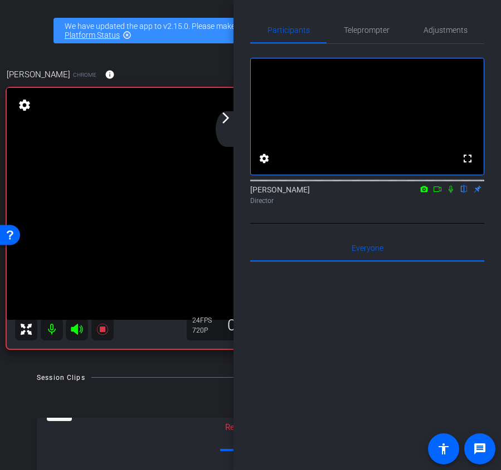
click at [448, 193] on icon at bounding box center [450, 189] width 9 height 8
click at [452, 193] on icon at bounding box center [450, 189] width 9 height 8
click at [453, 193] on icon at bounding box center [450, 189] width 9 height 8
click at [450, 193] on icon at bounding box center [450, 189] width 9 height 8
click at [452, 193] on icon at bounding box center [450, 189] width 9 height 8
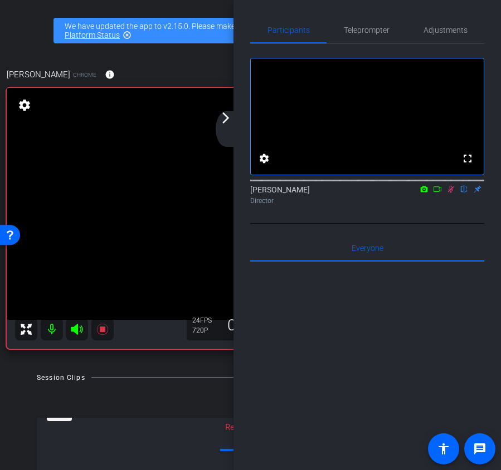
click at [449, 194] on mat-icon at bounding box center [450, 189] width 13 height 10
click at [452, 193] on icon at bounding box center [450, 189] width 9 height 8
click at [450, 193] on icon at bounding box center [450, 189] width 9 height 8
click at [452, 193] on icon at bounding box center [450, 189] width 9 height 8
click at [450, 193] on icon at bounding box center [451, 189] width 6 height 7
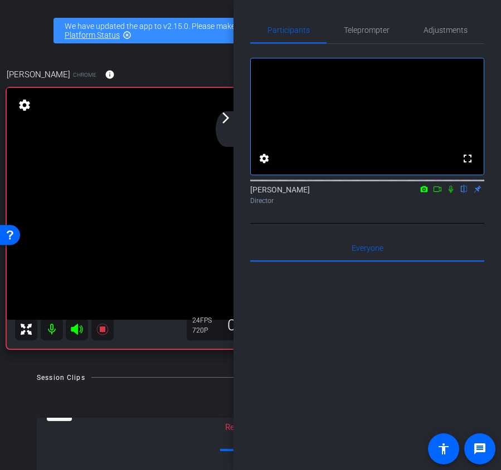
click at [449, 193] on icon at bounding box center [450, 189] width 4 height 7
click at [448, 193] on icon at bounding box center [450, 189] width 9 height 8
click at [452, 193] on icon at bounding box center [450, 189] width 9 height 8
click at [430, 209] on div "Ariam Eqbe flip Director" at bounding box center [367, 192] width 234 height 34
click at [450, 193] on icon at bounding box center [451, 189] width 6 height 7
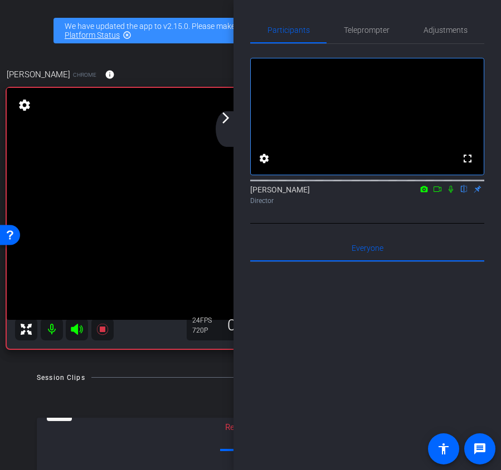
click at [452, 193] on icon at bounding box center [450, 189] width 9 height 8
click at [451, 193] on icon at bounding box center [450, 189] width 9 height 8
click at [448, 193] on icon at bounding box center [450, 189] width 9 height 8
click at [450, 193] on icon at bounding box center [450, 189] width 9 height 8
click at [451, 193] on icon at bounding box center [450, 189] width 9 height 8
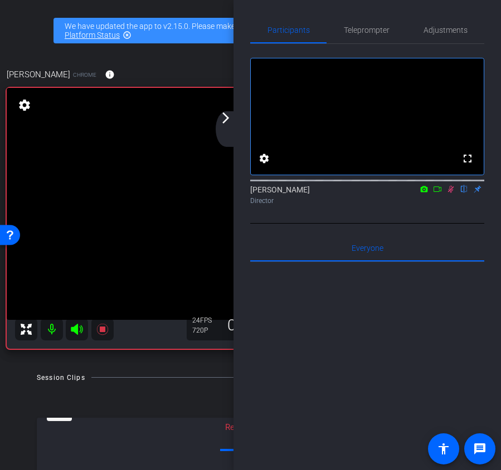
click at [452, 193] on icon at bounding box center [451, 189] width 6 height 7
click at [452, 193] on icon at bounding box center [450, 189] width 9 height 8
click at [453, 193] on icon at bounding box center [450, 189] width 9 height 8
click at [446, 193] on icon at bounding box center [450, 189] width 9 height 8
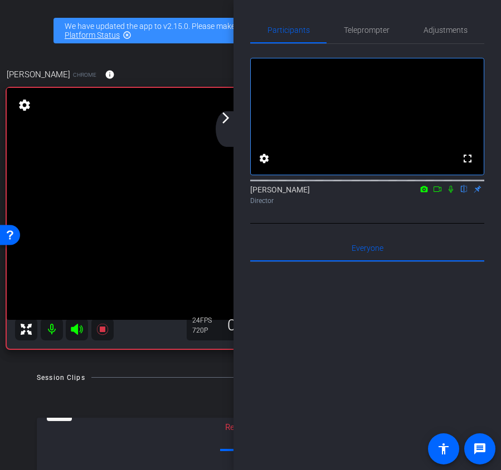
click at [452, 193] on icon at bounding box center [450, 189] width 9 height 8
click at [225, 128] on div "arrow_back_ios_new arrow_forward_ios" at bounding box center [226, 129] width 23 height 36
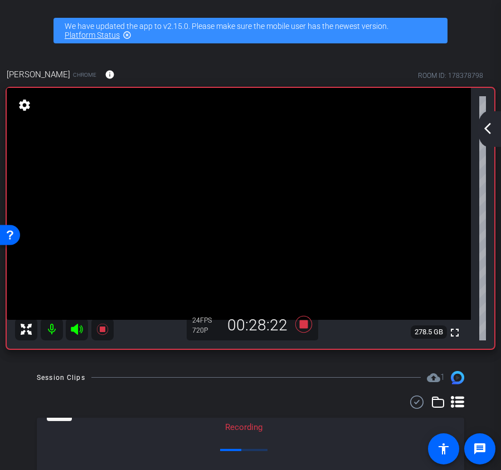
click at [494, 135] on div "arrow_back_ios_new arrow_forward_ios" at bounding box center [488, 129] width 23 height 36
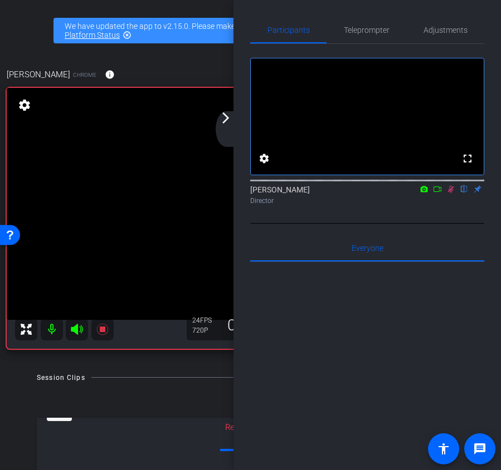
click at [450, 193] on icon at bounding box center [450, 189] width 9 height 8
click at [447, 26] on span "Adjustments" at bounding box center [445, 30] width 44 height 8
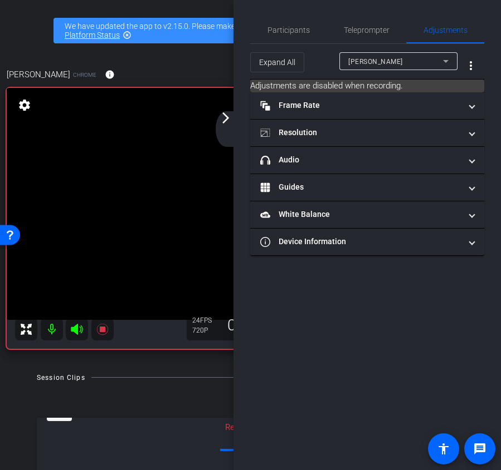
click at [228, 130] on div "arrow_back_ios_new arrow_forward_ios" at bounding box center [226, 129] width 23 height 36
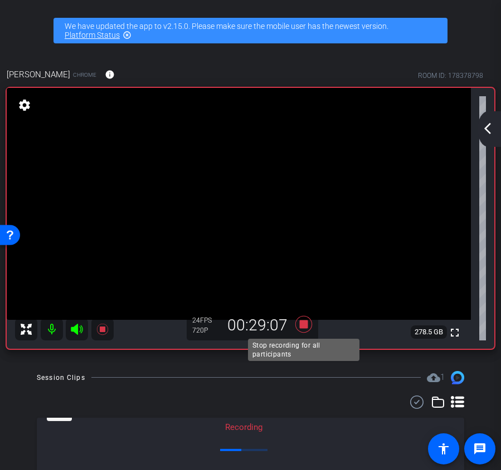
click at [297, 326] on icon at bounding box center [303, 325] width 27 height 20
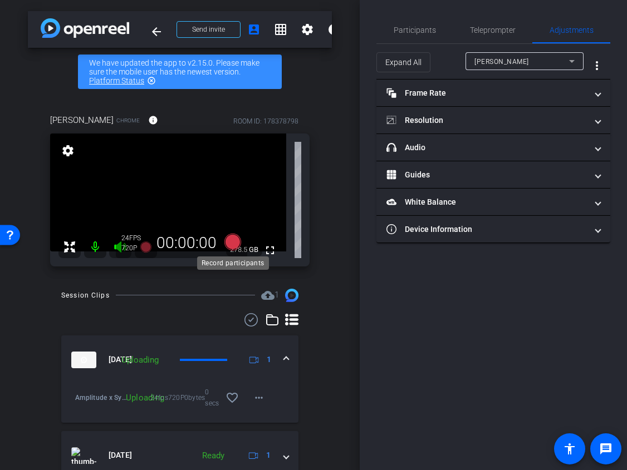
click at [231, 241] on icon at bounding box center [232, 241] width 17 height 17
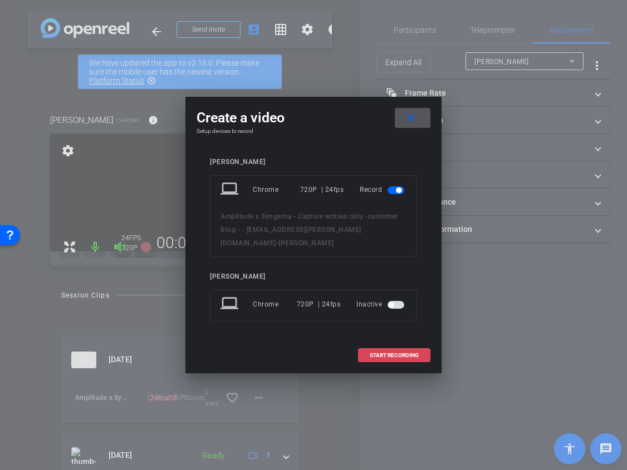
click at [398, 353] on span "START RECORDING" at bounding box center [394, 356] width 49 height 6
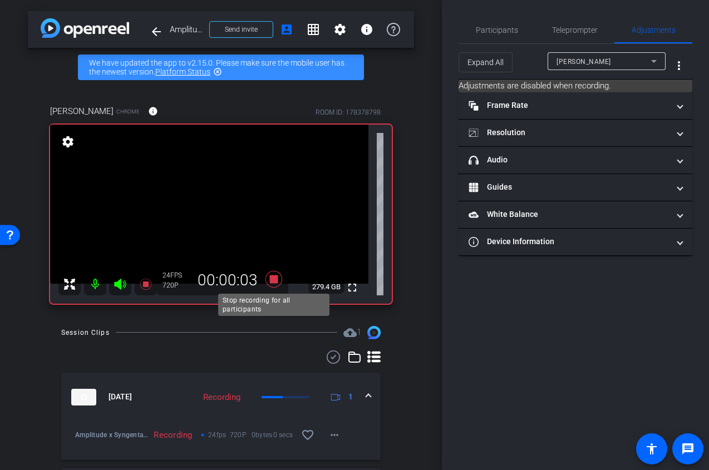
click at [272, 280] on icon at bounding box center [274, 279] width 17 height 17
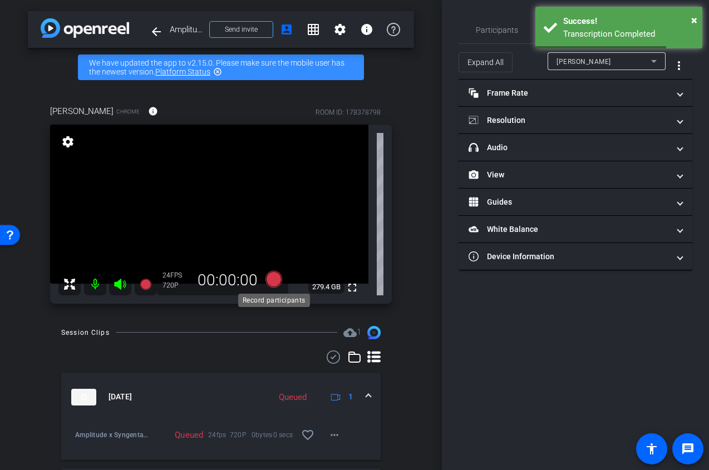
click at [275, 276] on icon at bounding box center [274, 279] width 17 height 17
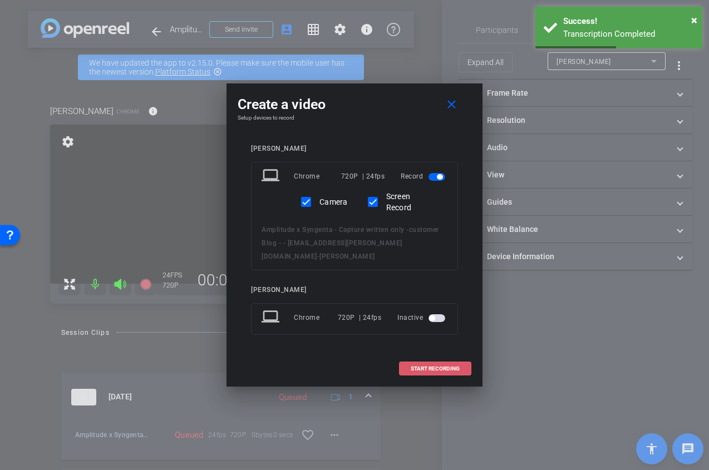
click at [419, 366] on span "START RECORDING" at bounding box center [435, 369] width 49 height 6
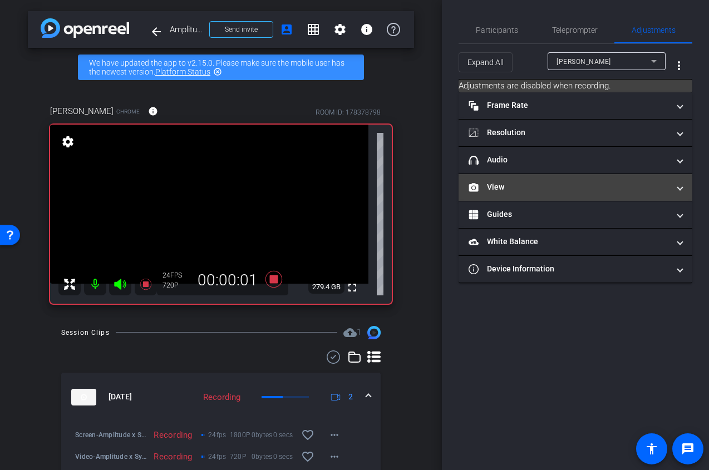
click at [506, 187] on mat-panel-title "View" at bounding box center [569, 188] width 200 height 12
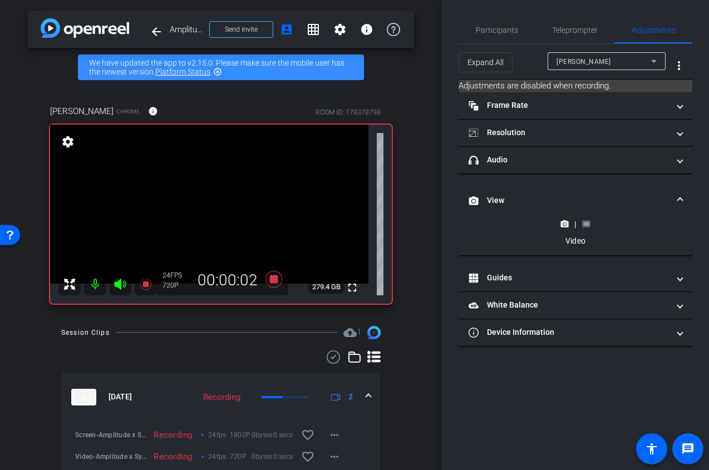
click at [587, 225] on rect at bounding box center [587, 224] width 6 height 4
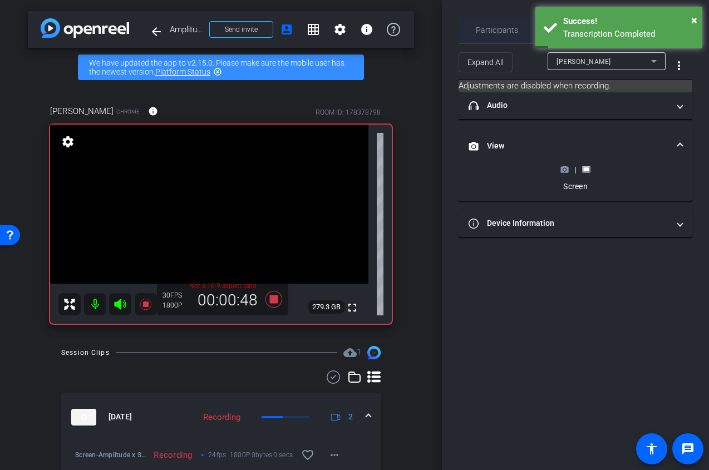
click at [499, 35] on span "Participants" at bounding box center [497, 30] width 42 height 27
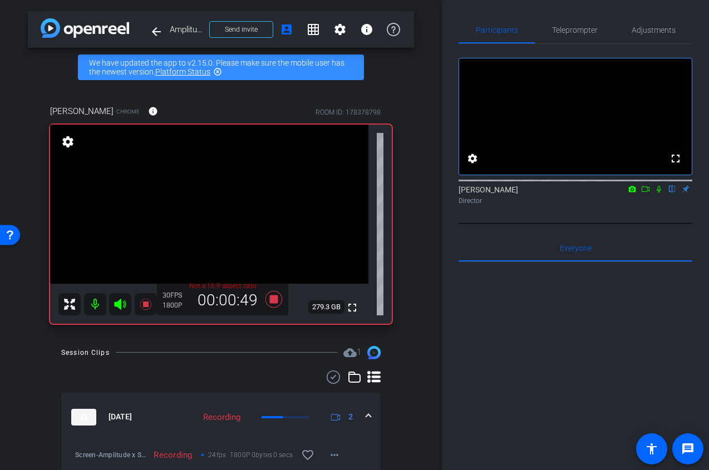
click at [661, 193] on icon at bounding box center [659, 189] width 4 height 7
click at [659, 193] on icon at bounding box center [659, 189] width 9 height 8
click at [656, 34] on span "Adjustments" at bounding box center [654, 30] width 44 height 8
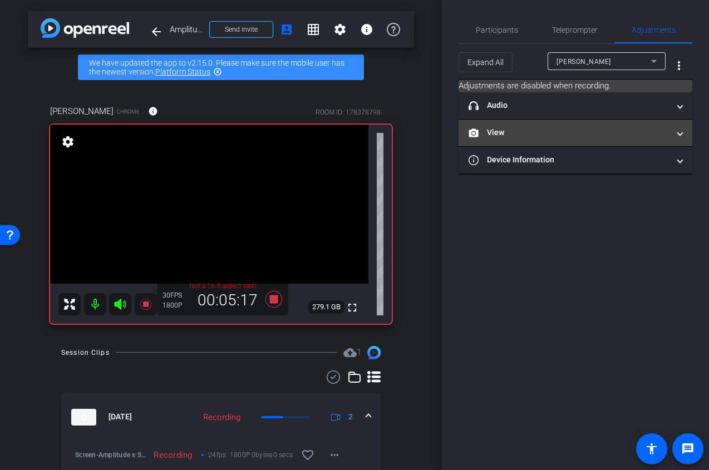
click at [594, 127] on mat-panel-title "View" at bounding box center [569, 133] width 200 height 12
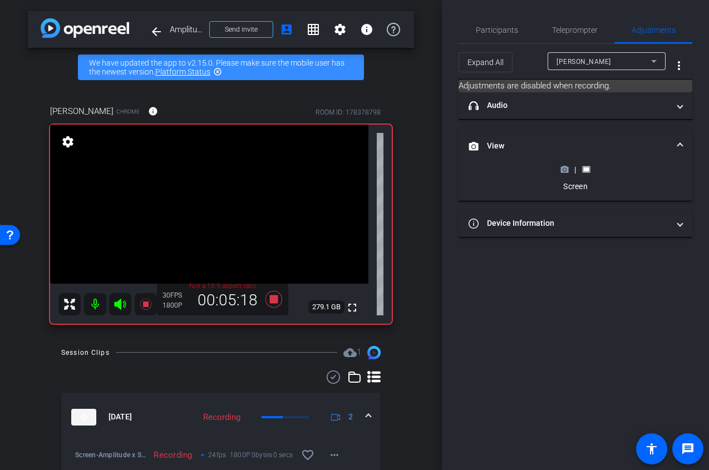
click at [565, 171] on icon at bounding box center [565, 169] width 8 height 8
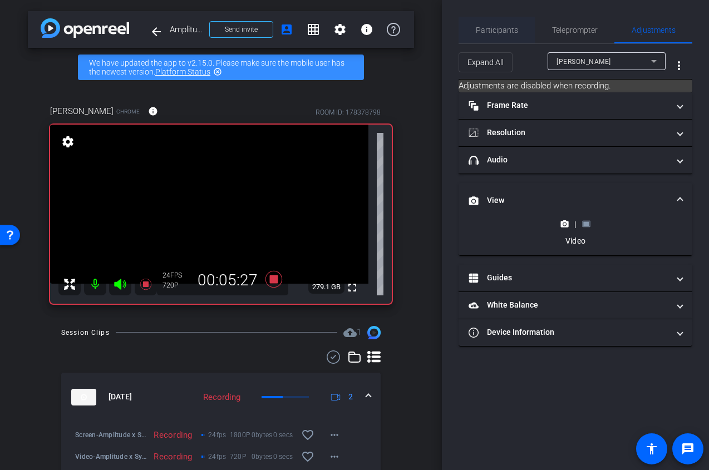
click at [489, 28] on span "Participants" at bounding box center [497, 30] width 42 height 8
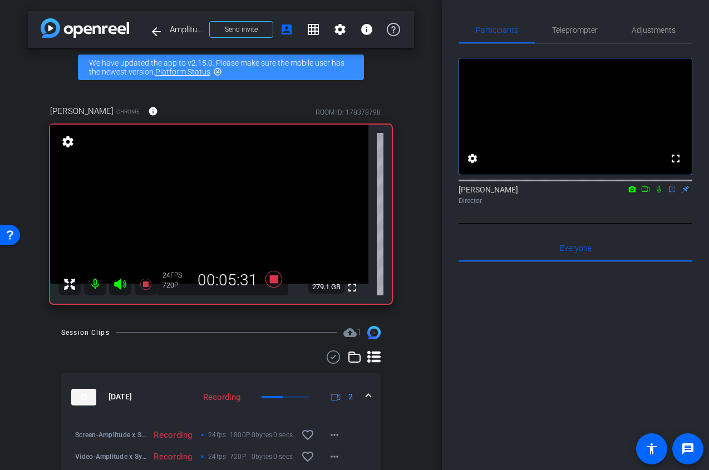
click at [662, 193] on icon at bounding box center [659, 189] width 9 height 8
click at [659, 193] on icon at bounding box center [659, 189] width 9 height 8
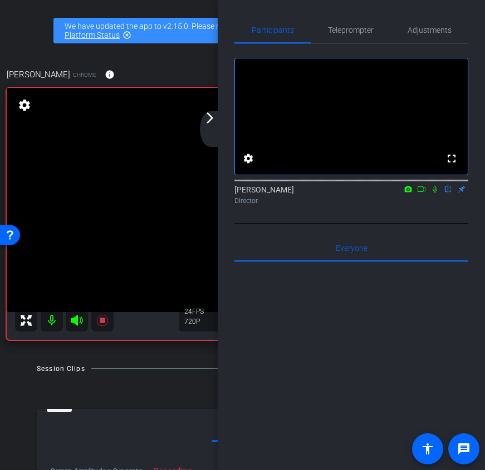
click at [437, 193] on icon at bounding box center [435, 189] width 4 height 7
click at [433, 193] on icon at bounding box center [435, 189] width 6 height 7
click at [437, 193] on icon at bounding box center [434, 189] width 9 height 8
click at [435, 193] on icon at bounding box center [434, 189] width 9 height 8
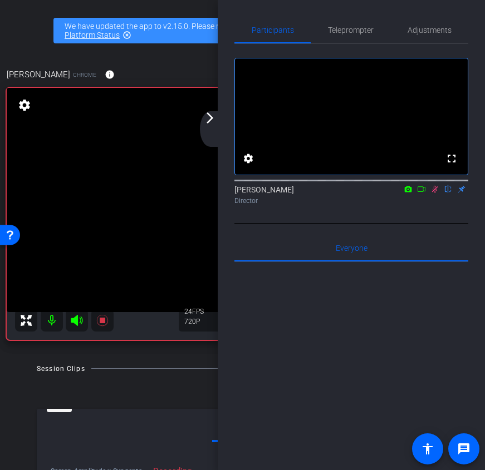
click at [434, 193] on icon at bounding box center [435, 189] width 6 height 7
click at [435, 193] on icon at bounding box center [435, 189] width 4 height 7
click at [438, 193] on icon at bounding box center [434, 189] width 9 height 8
click at [436, 193] on icon at bounding box center [435, 189] width 4 height 7
click at [436, 193] on icon at bounding box center [435, 189] width 6 height 7
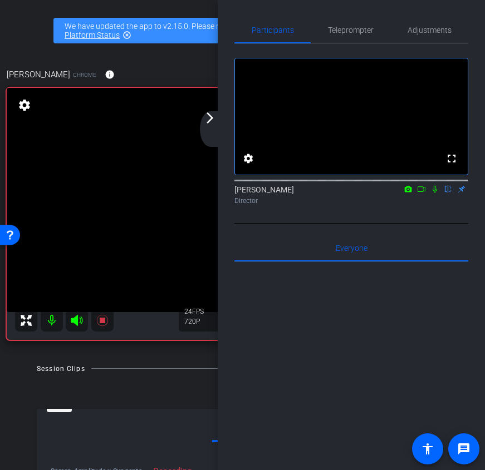
click at [436, 193] on icon at bounding box center [435, 189] width 4 height 7
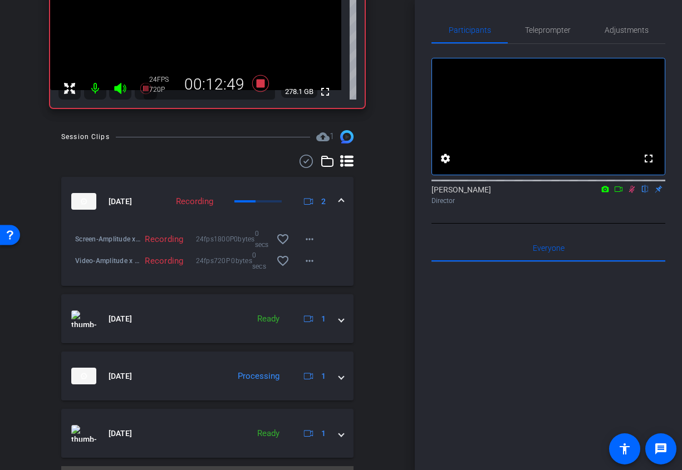
scroll to position [208, 0]
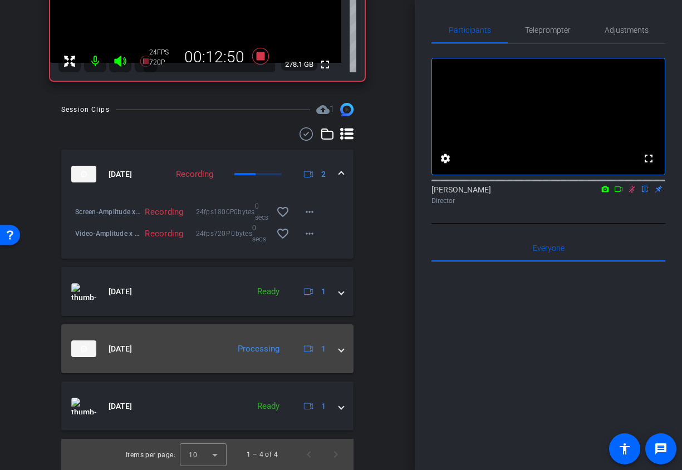
click at [340, 357] on mat-expansion-panel-header "Sep 4, 2025 Processing 1" at bounding box center [207, 349] width 292 height 49
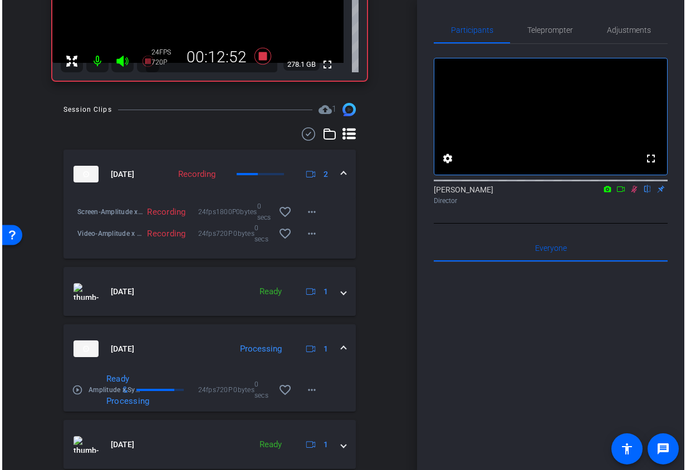
scroll to position [0, 0]
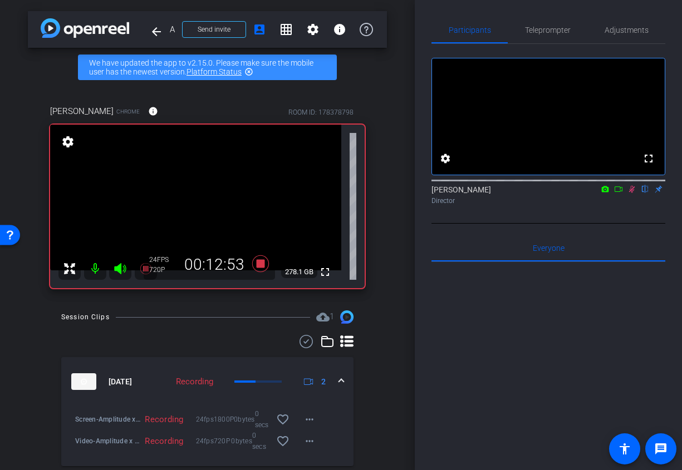
click at [634, 193] on icon at bounding box center [632, 189] width 9 height 8
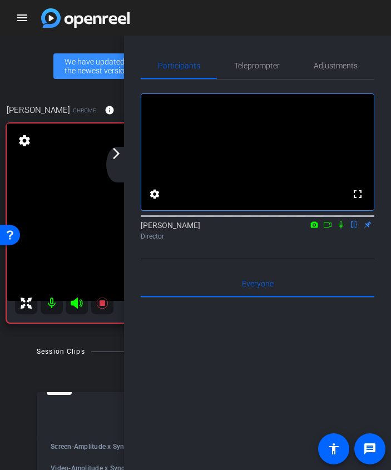
click at [119, 156] on mat-icon "arrow_forward_ios" at bounding box center [116, 153] width 13 height 13
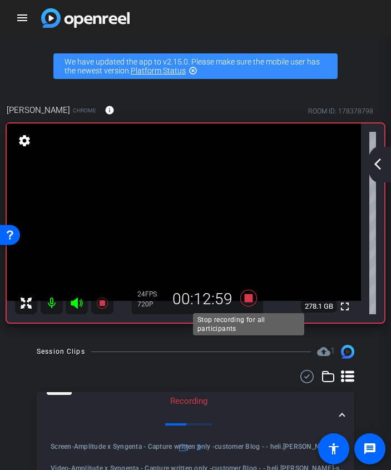
click at [256, 303] on icon at bounding box center [249, 298] width 27 height 20
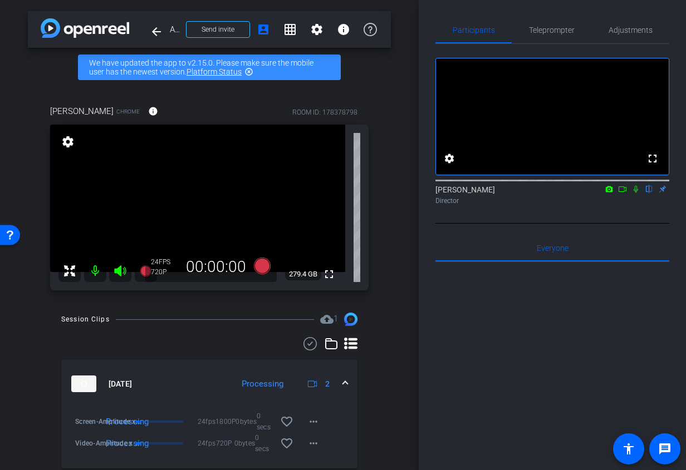
click at [393, 318] on div "arrow_back Amplitude x Syngenta - Capture written only -customer Blog - - heli.…" at bounding box center [209, 235] width 419 height 470
click at [622, 193] on icon at bounding box center [622, 189] width 9 height 8
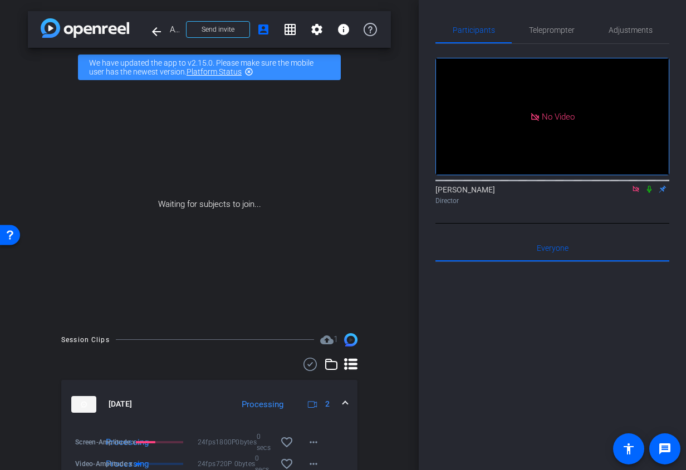
click at [650, 193] on icon at bounding box center [649, 189] width 4 height 7
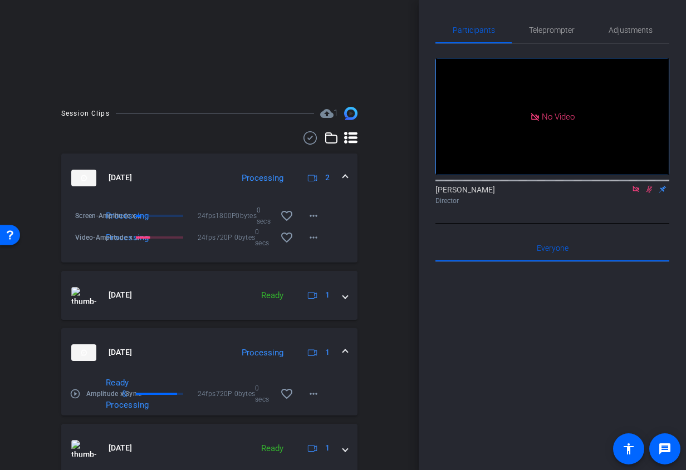
scroll to position [269, 0]
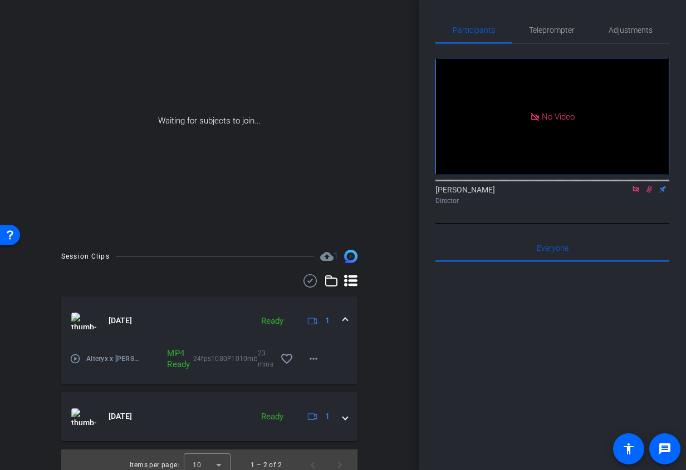
scroll to position [94, 0]
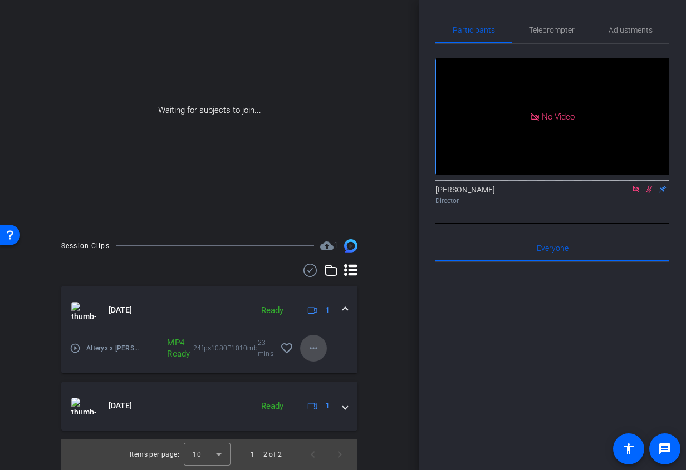
click at [320, 354] on span at bounding box center [313, 348] width 27 height 27
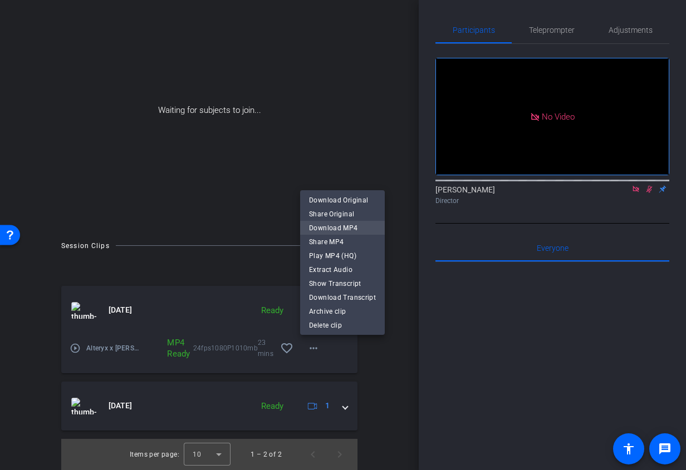
click at [349, 224] on span "Download MP4" at bounding box center [342, 228] width 67 height 13
